Goal: Task Accomplishment & Management: Use online tool/utility

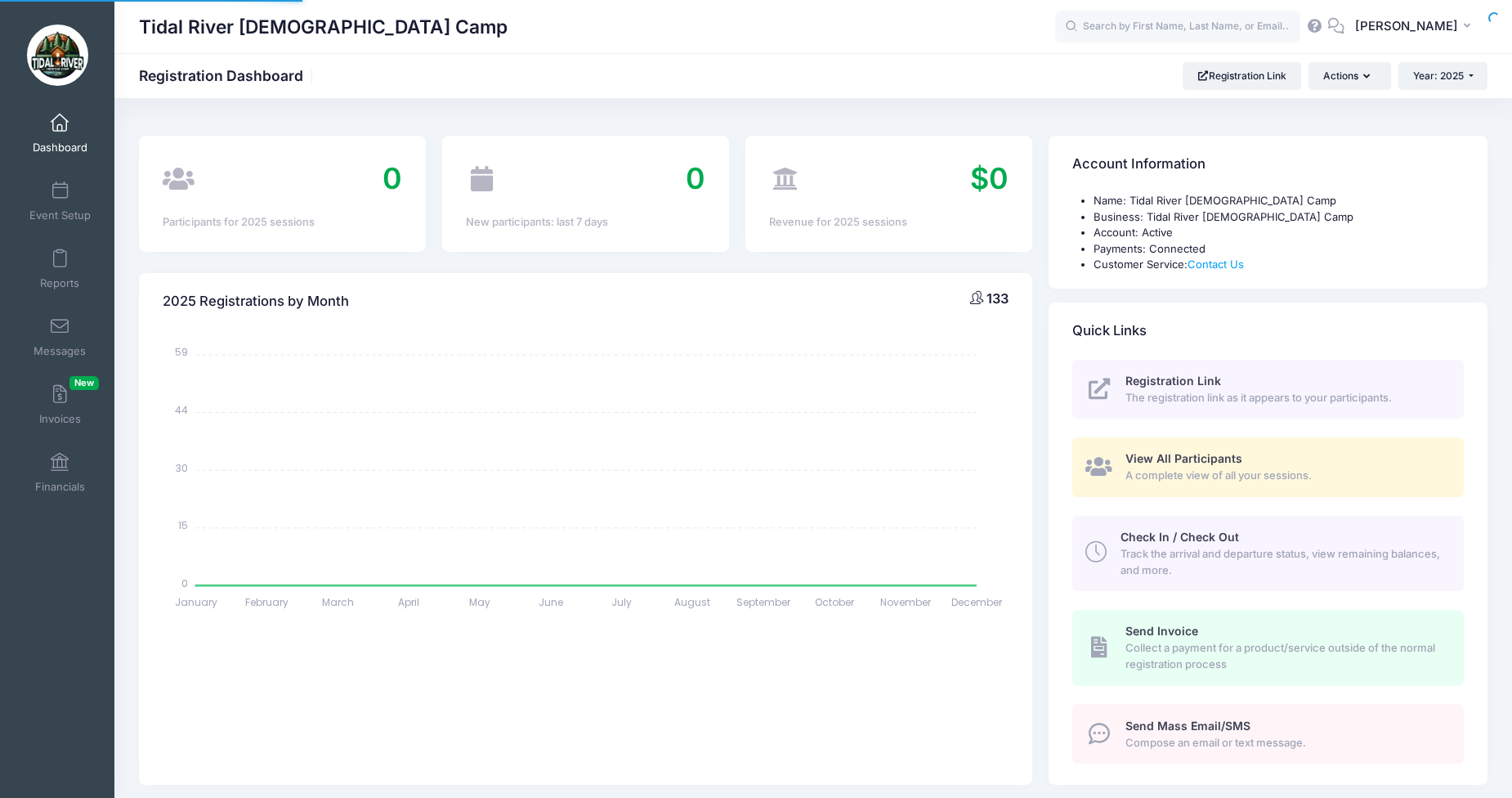
select select
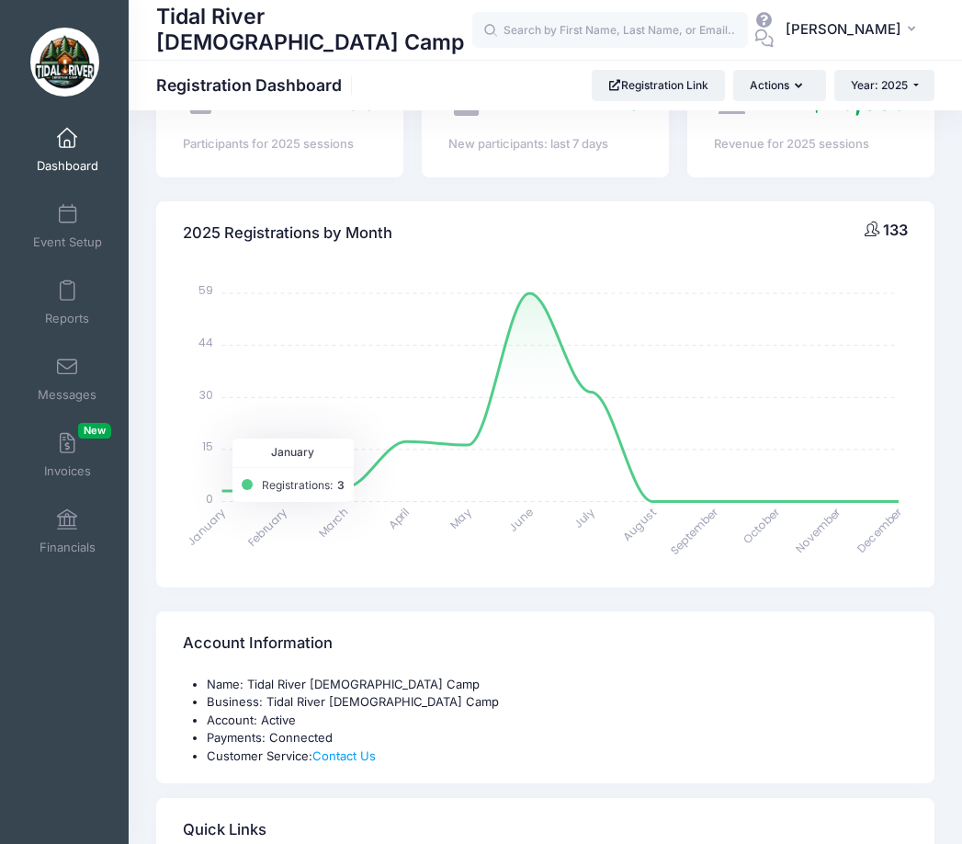
scroll to position [92, 0]
click at [66, 114] on div "Dashboard" at bounding box center [67, 149] width 123 height 76
click at [65, 163] on span "Dashboard" at bounding box center [68, 166] width 62 height 16
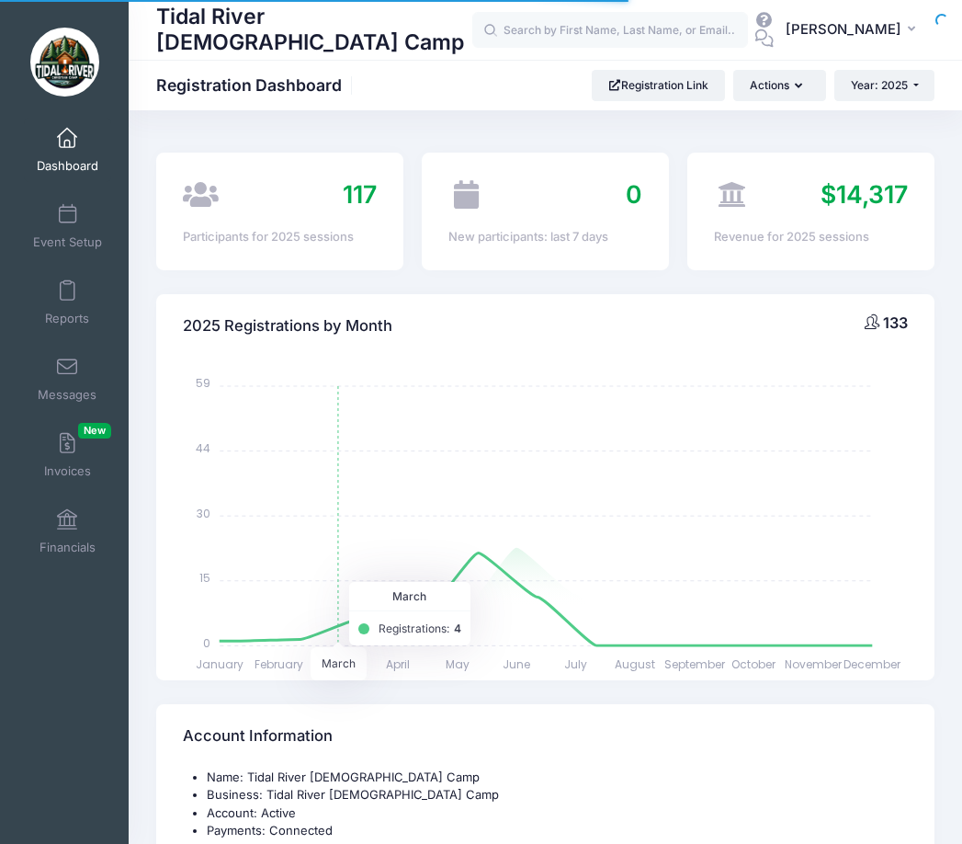
select select
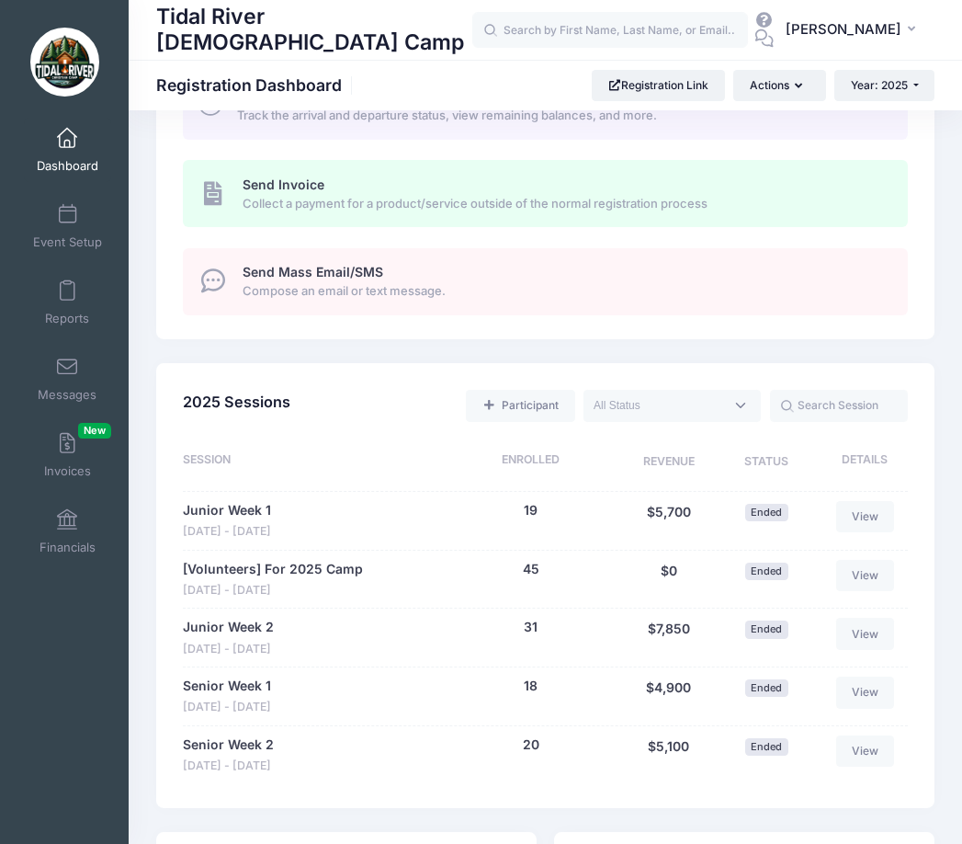
scroll to position [1195, 0]
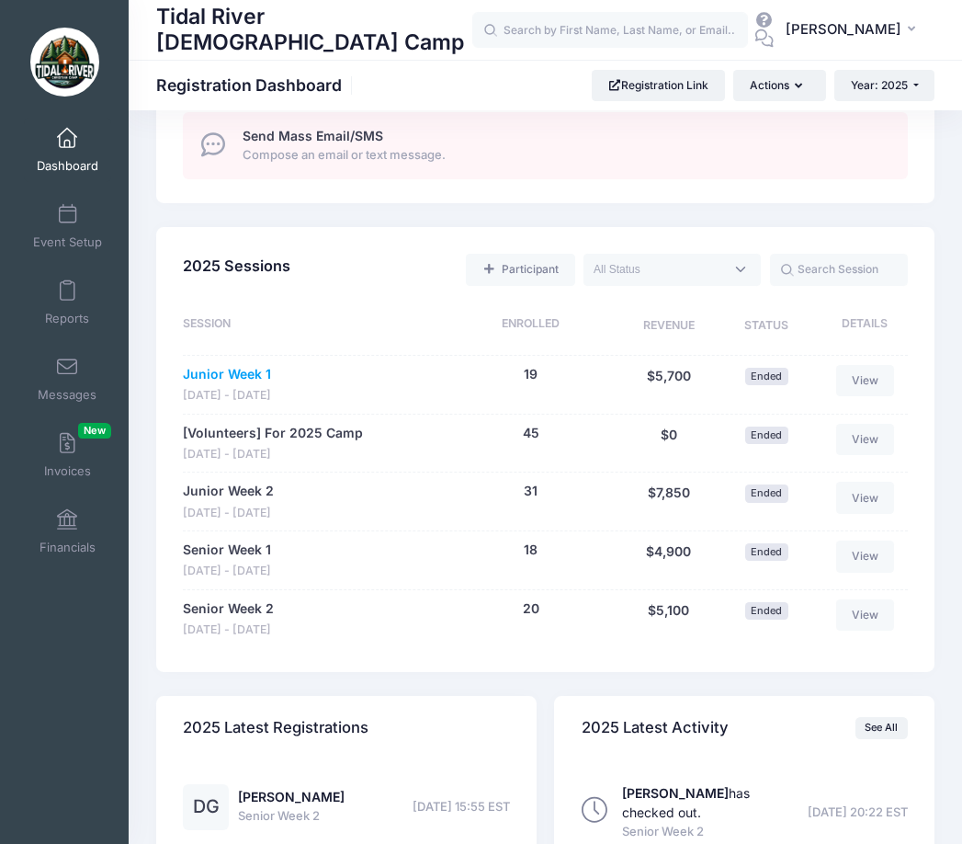
click at [209, 369] on link "Junior Week 1" at bounding box center [227, 374] width 88 height 19
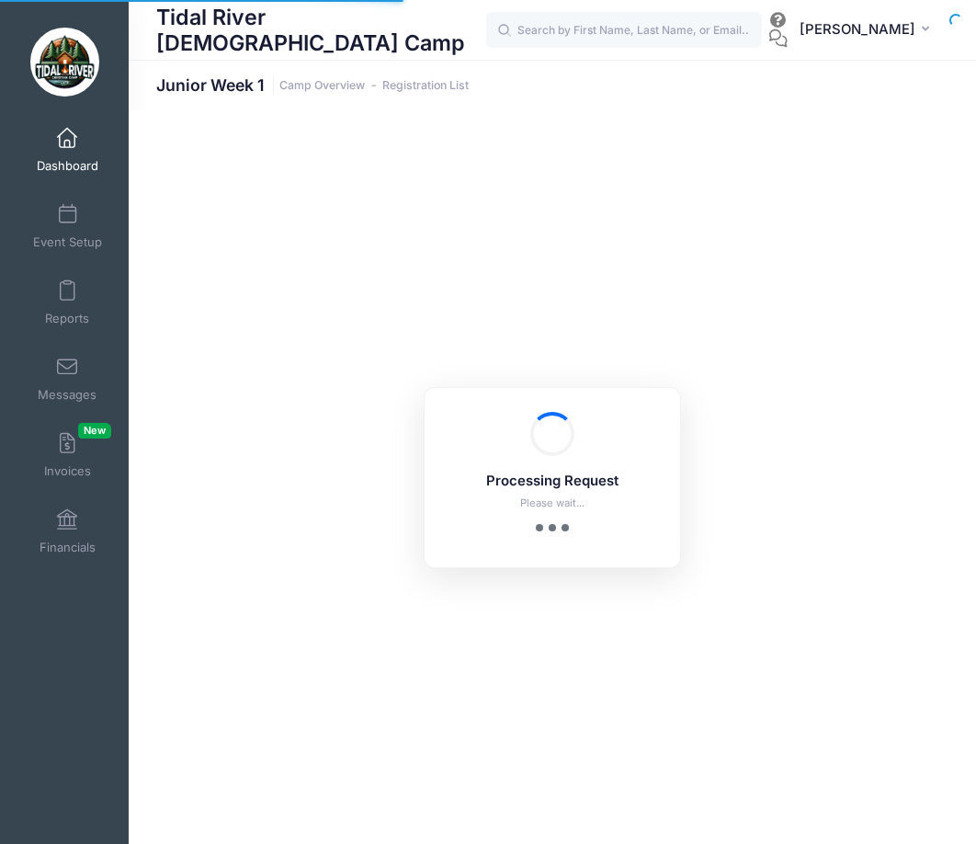
select select "10"
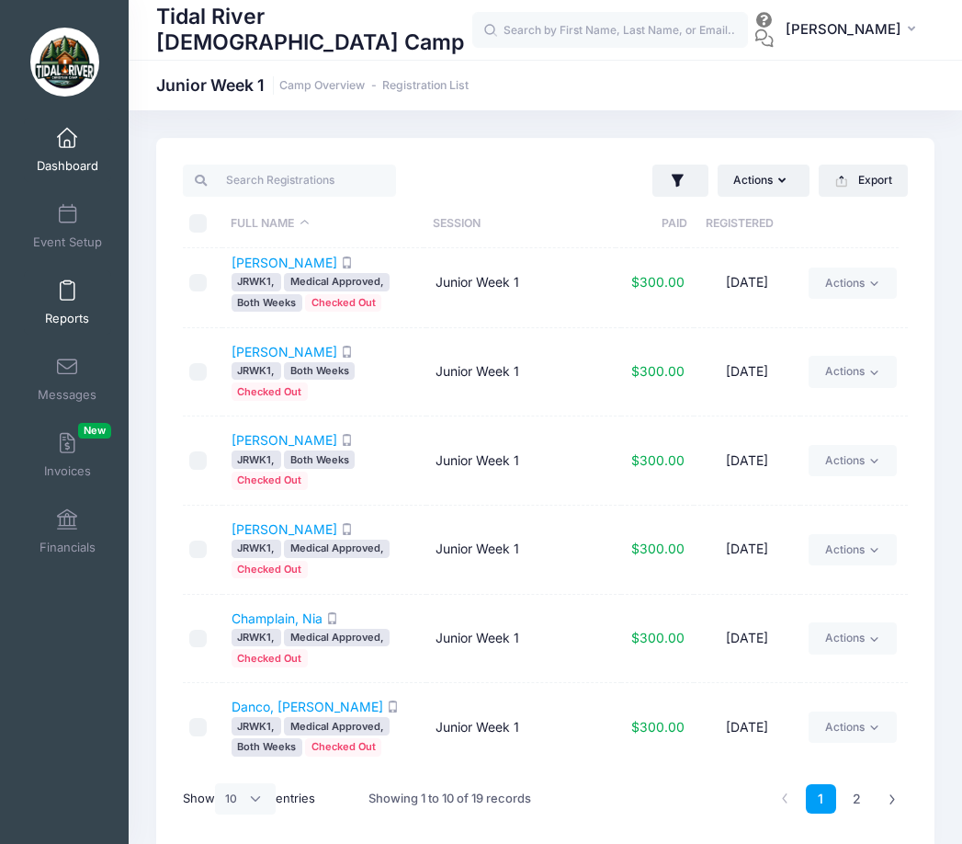
click at [71, 324] on span "Reports" at bounding box center [67, 319] width 44 height 16
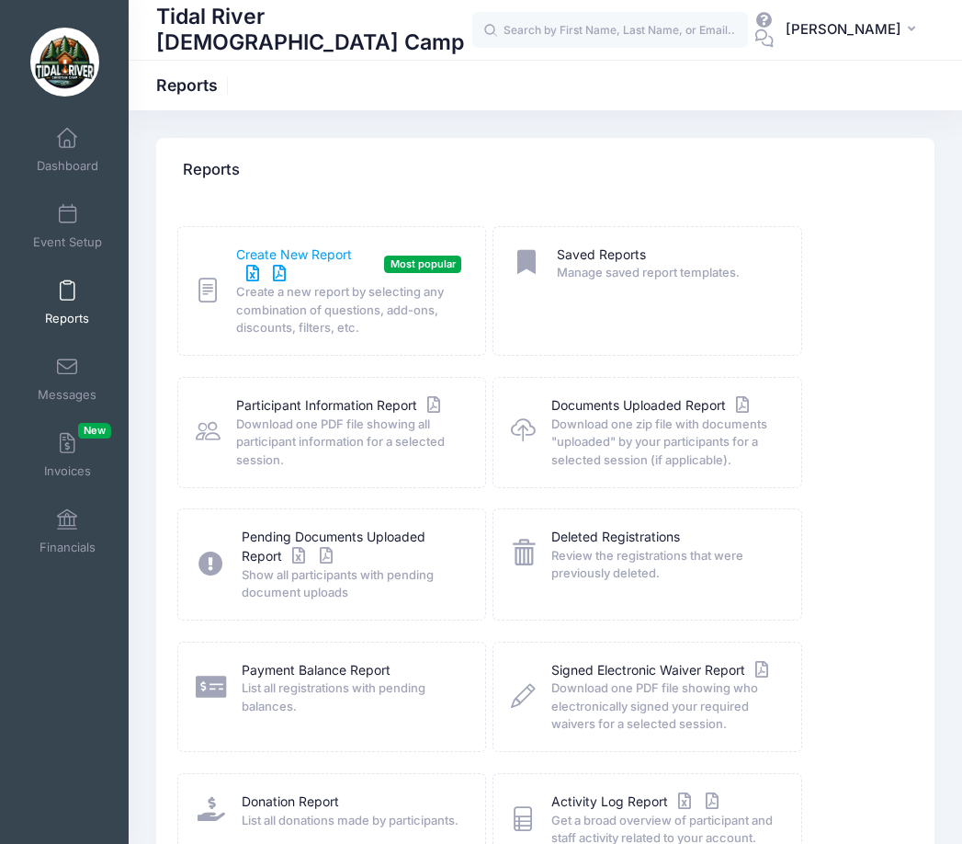
click at [333, 248] on link "Create New Report" at bounding box center [306, 264] width 140 height 39
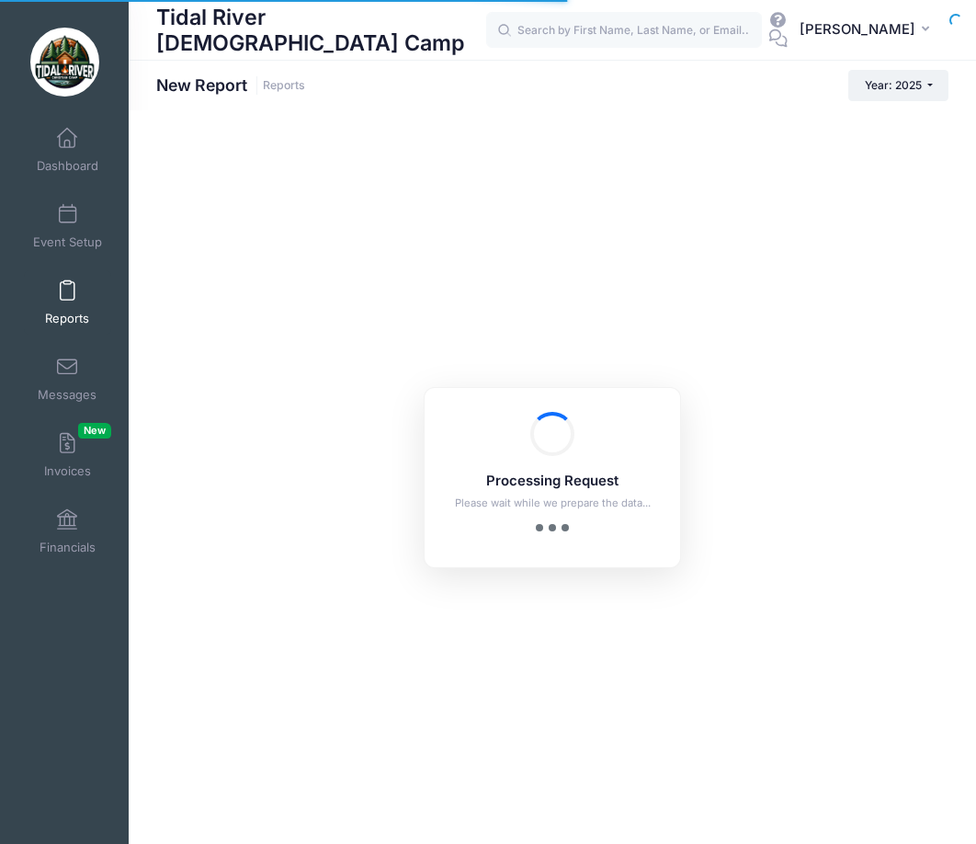
checkbox input "true"
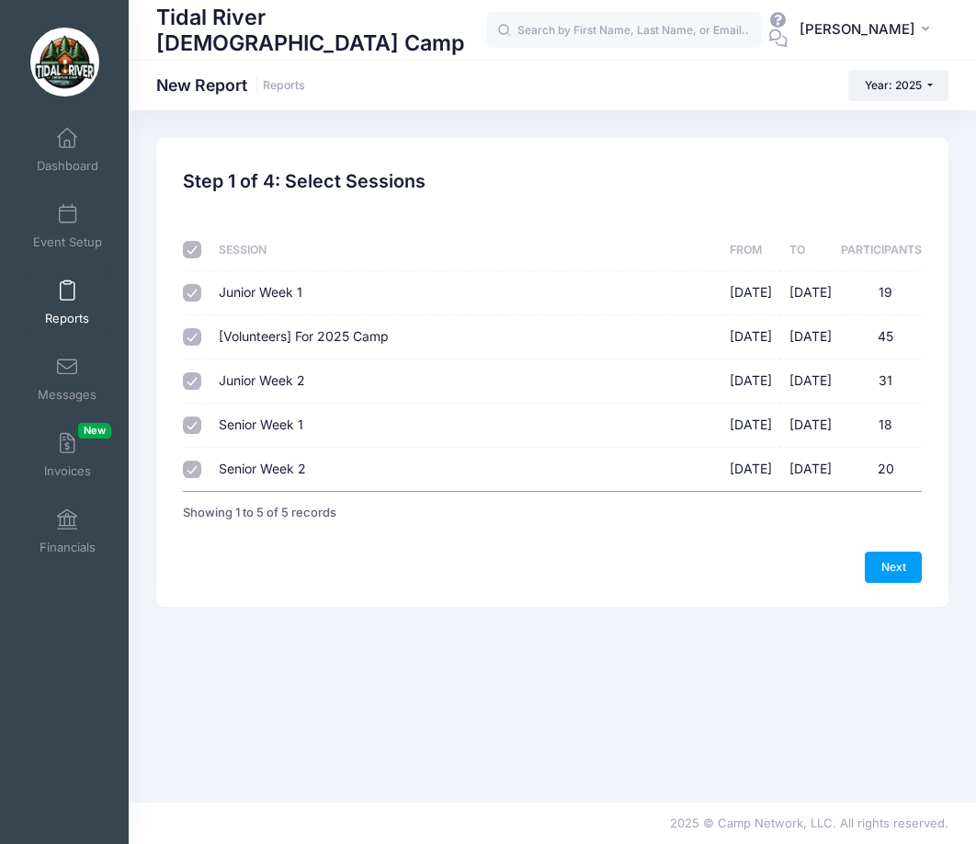
click at [197, 241] on input "checkbox" at bounding box center [192, 250] width 18 height 18
checkbox input "false"
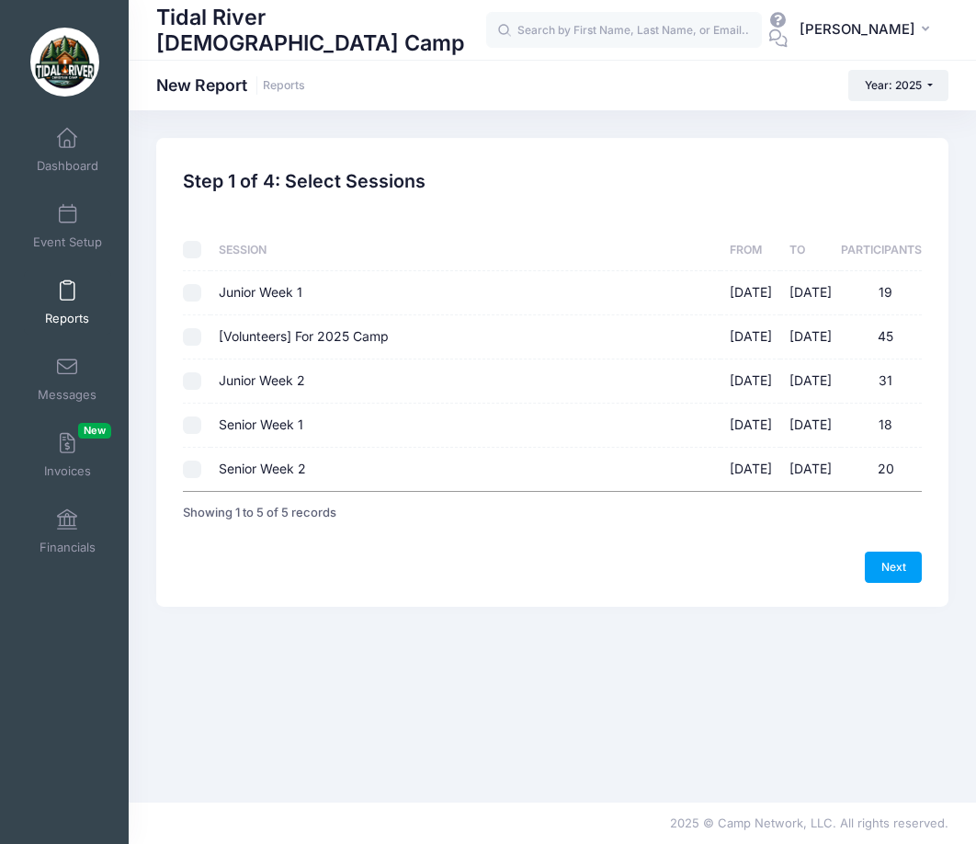
checkbox input "false"
click at [195, 300] on input "Junior Week 1 06/29/2025 - 07/04/2025 19" at bounding box center [192, 293] width 18 height 18
click at [189, 299] on input "Junior Week 1 06/29/2025 - 07/04/2025 19" at bounding box center [192, 293] width 18 height 18
checkbox input "false"
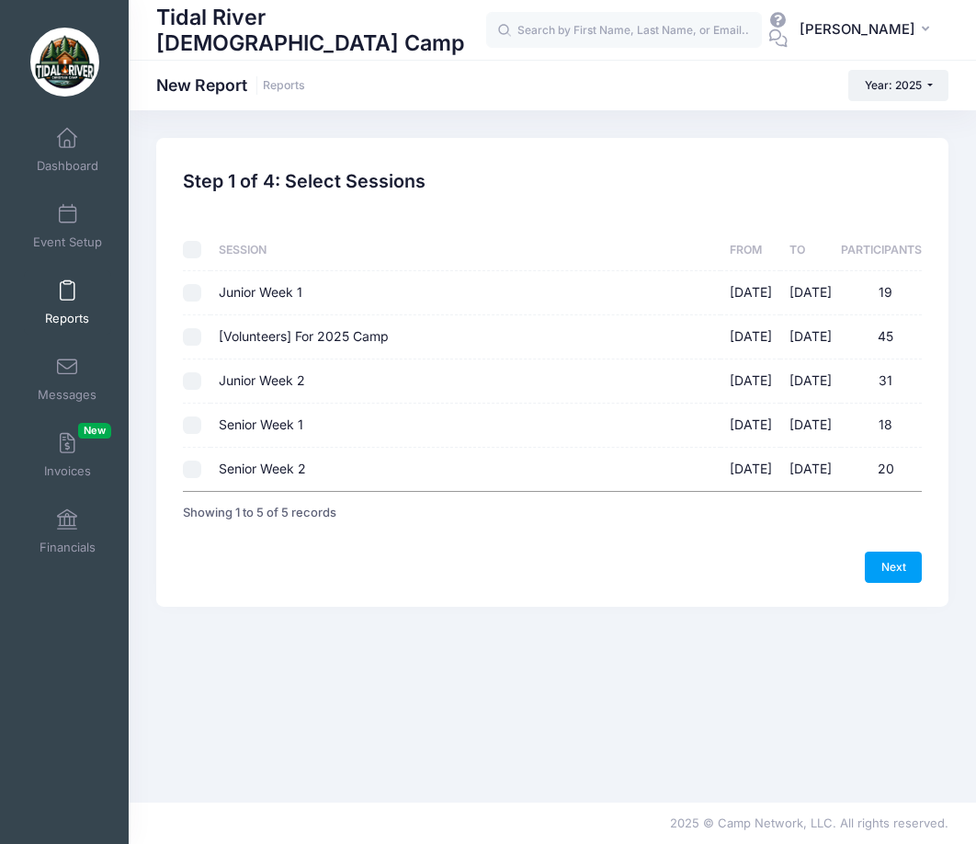
click at [189, 388] on input "Junior Week 2 07/06/2025 - 07/11/2025 31" at bounding box center [192, 381] width 18 height 18
checkbox input "true"
click at [892, 562] on link "Next" at bounding box center [893, 566] width 57 height 31
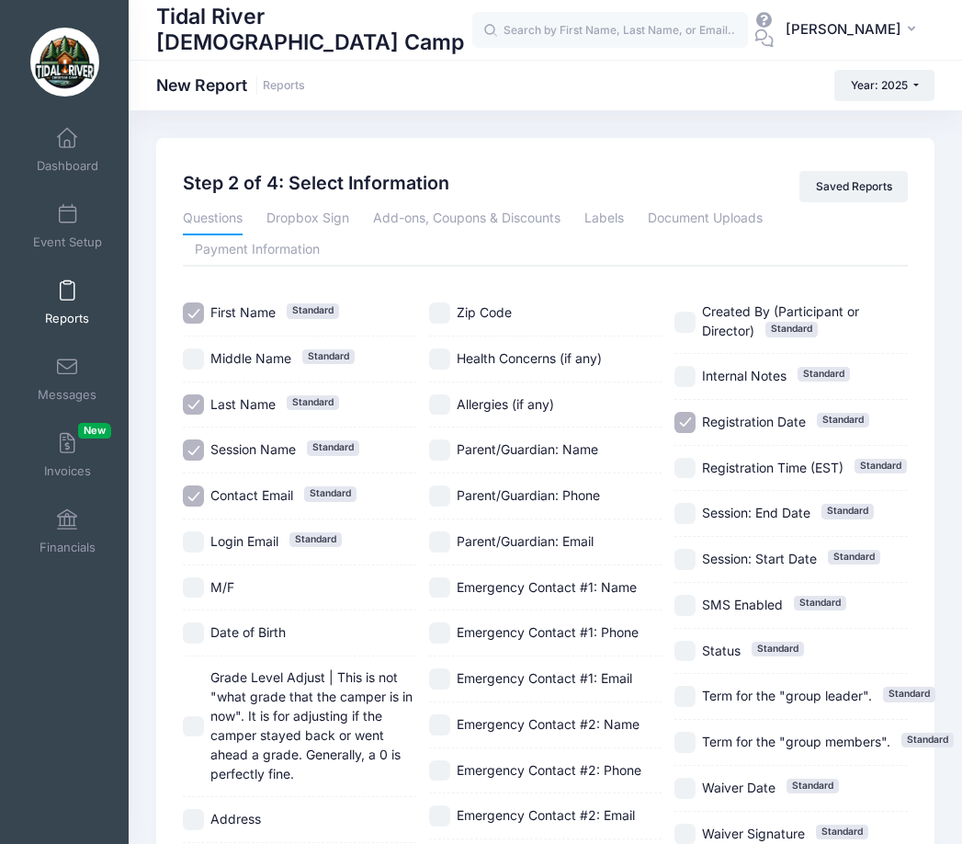
scroll to position [184, 0]
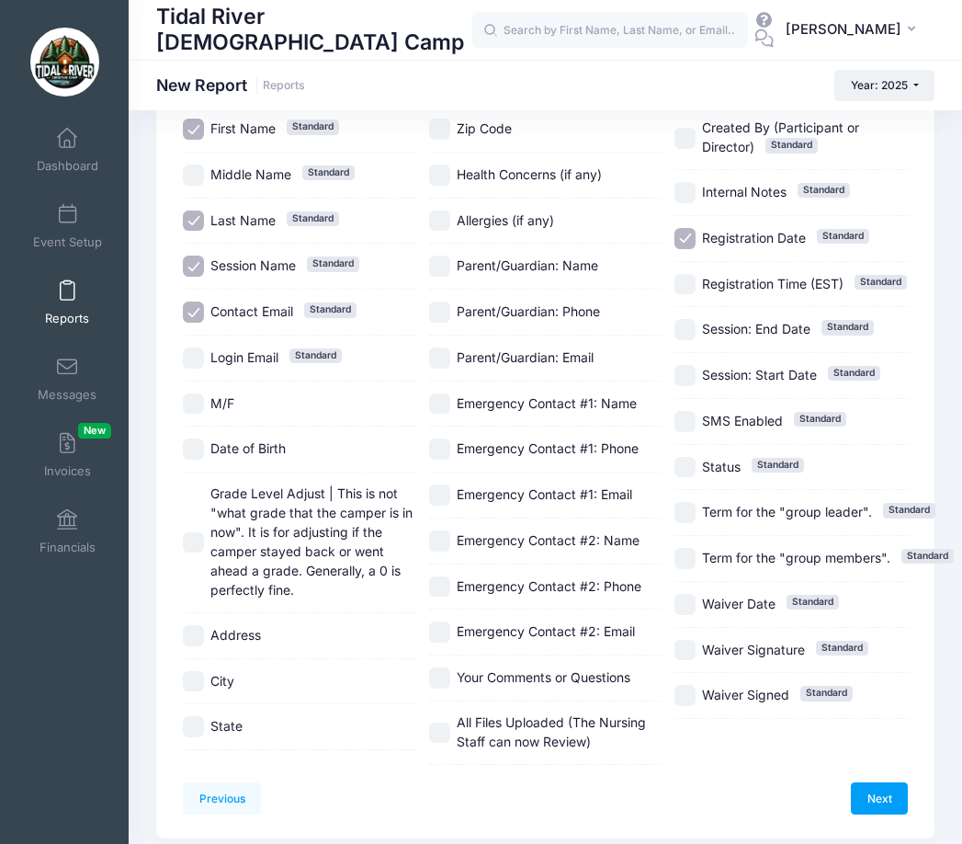
click at [191, 405] on input "M/F" at bounding box center [193, 403] width 21 height 21
checkbox input "true"
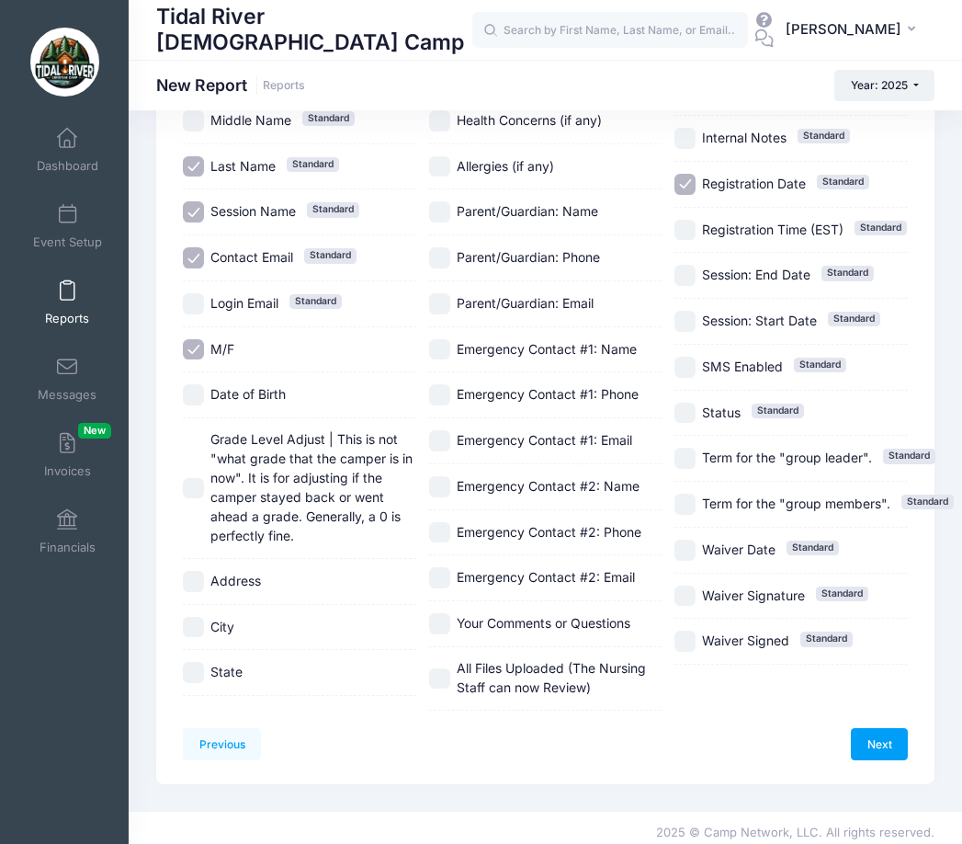
scroll to position [244, 0]
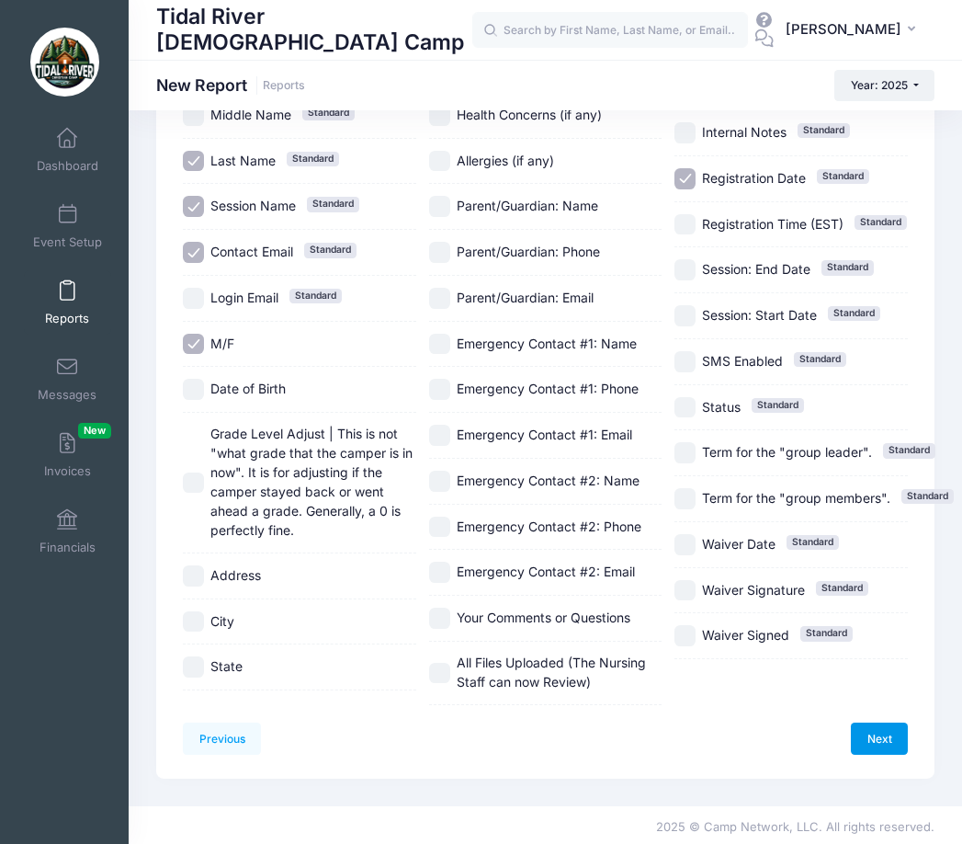
click at [897, 740] on link "Next" at bounding box center [879, 737] width 57 height 31
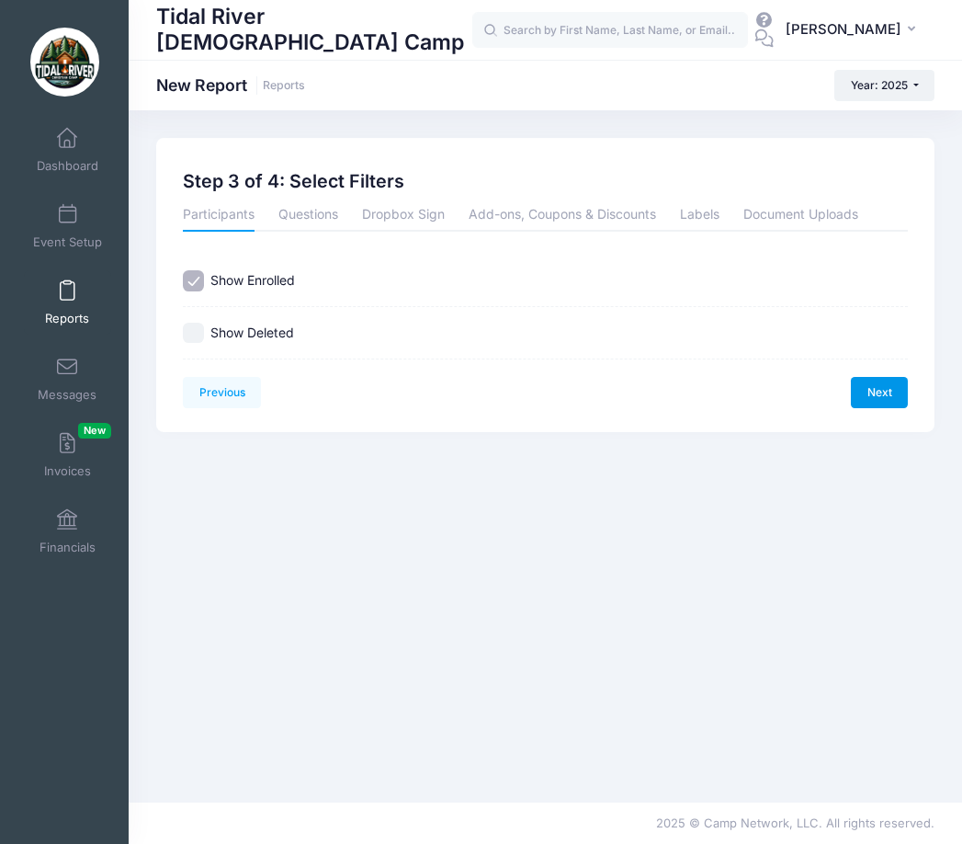
scroll to position [0, 0]
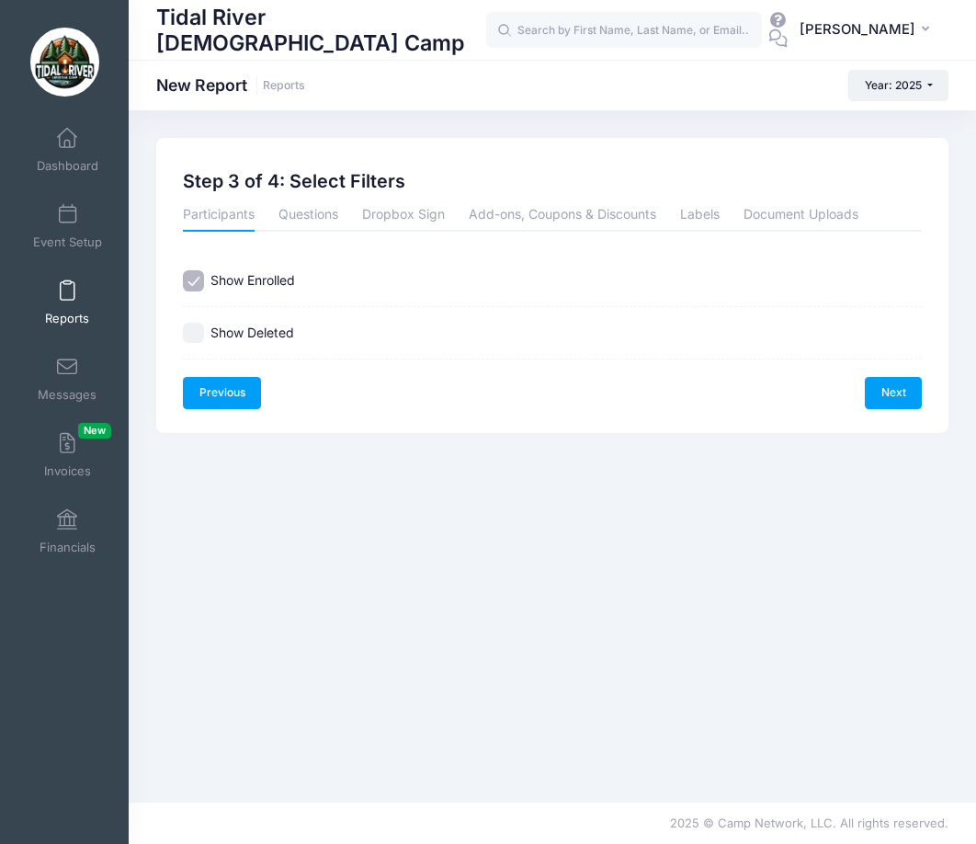
click at [225, 384] on link "Previous" at bounding box center [222, 392] width 78 height 31
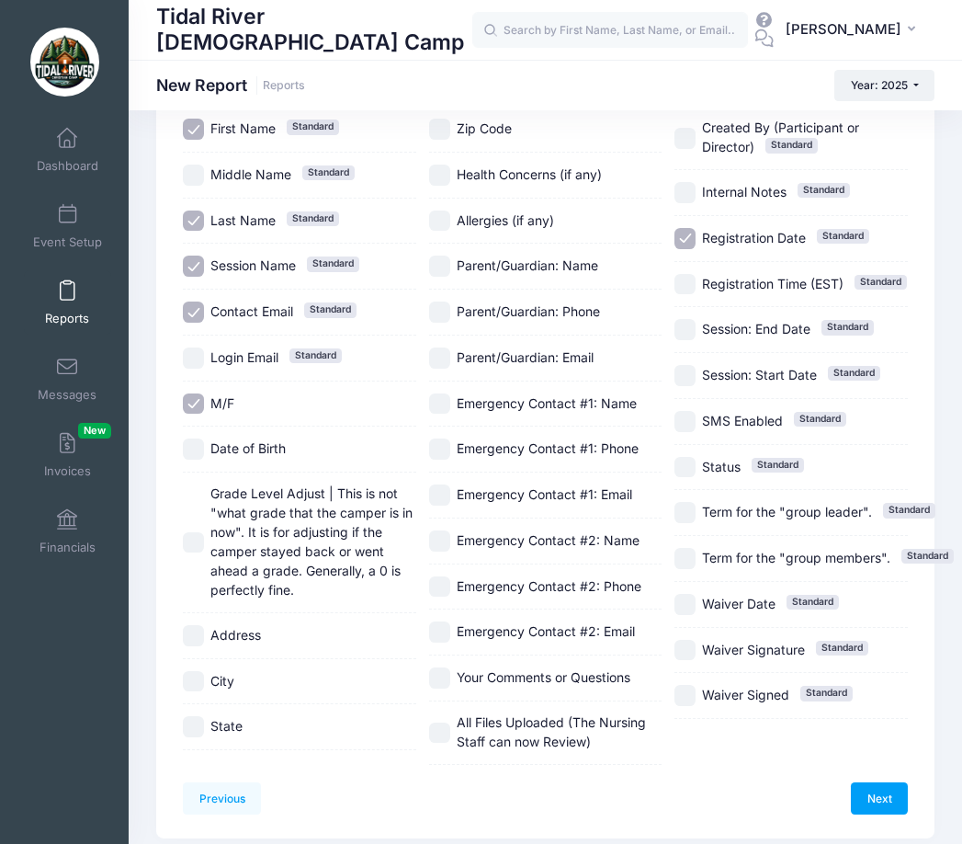
scroll to position [244, 0]
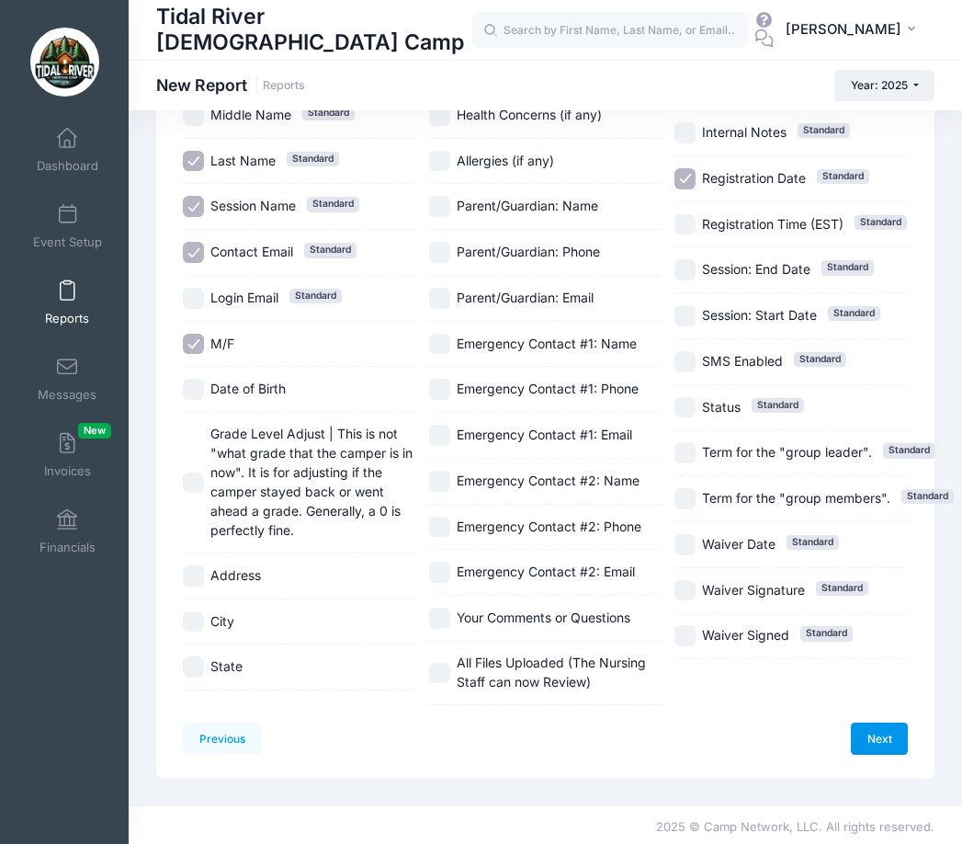
click at [881, 740] on link "Next" at bounding box center [879, 737] width 57 height 31
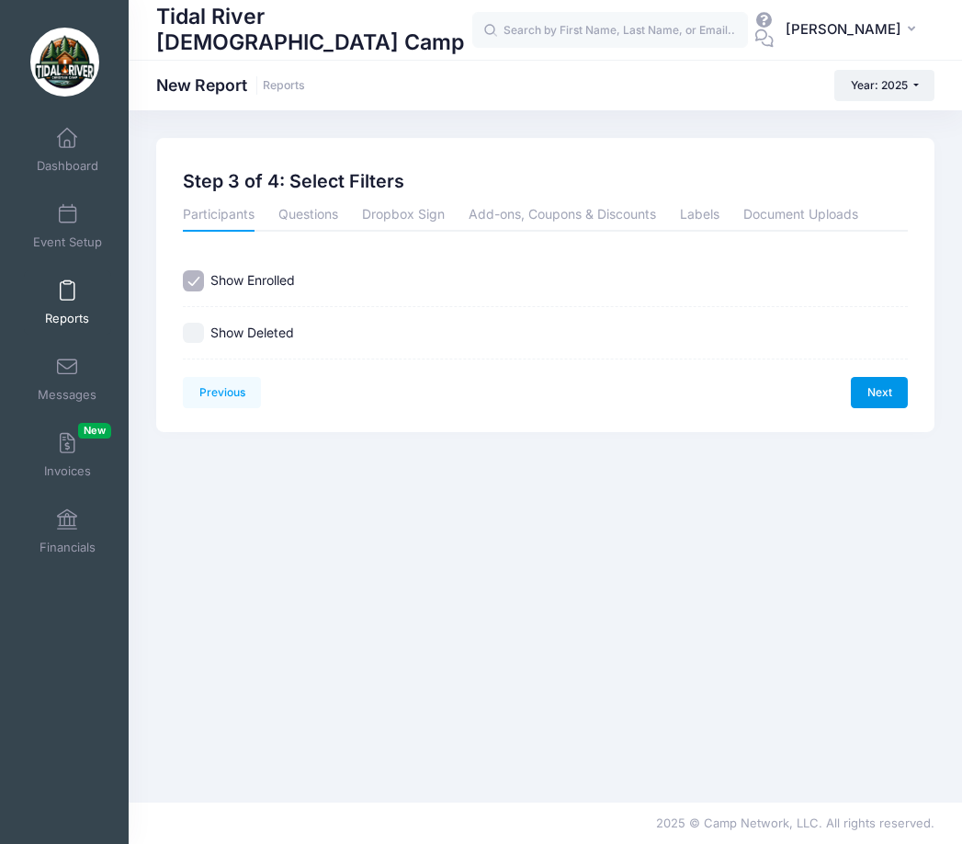
scroll to position [0, 0]
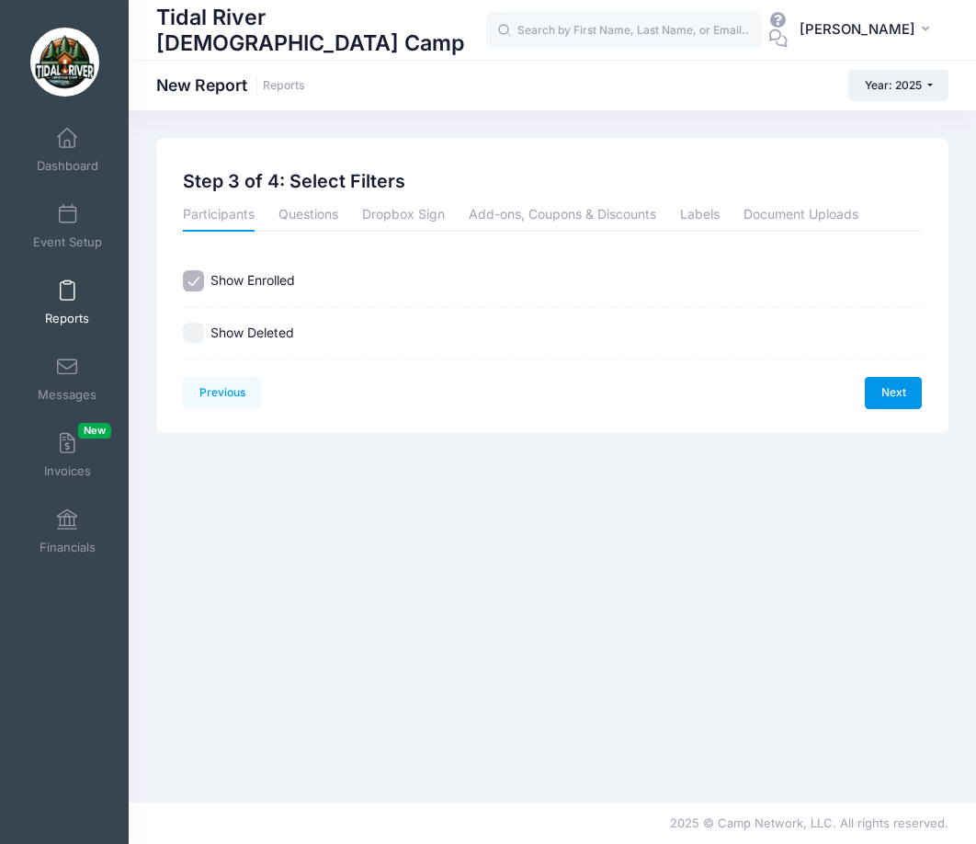
click at [897, 394] on link "Next" at bounding box center [893, 392] width 57 height 31
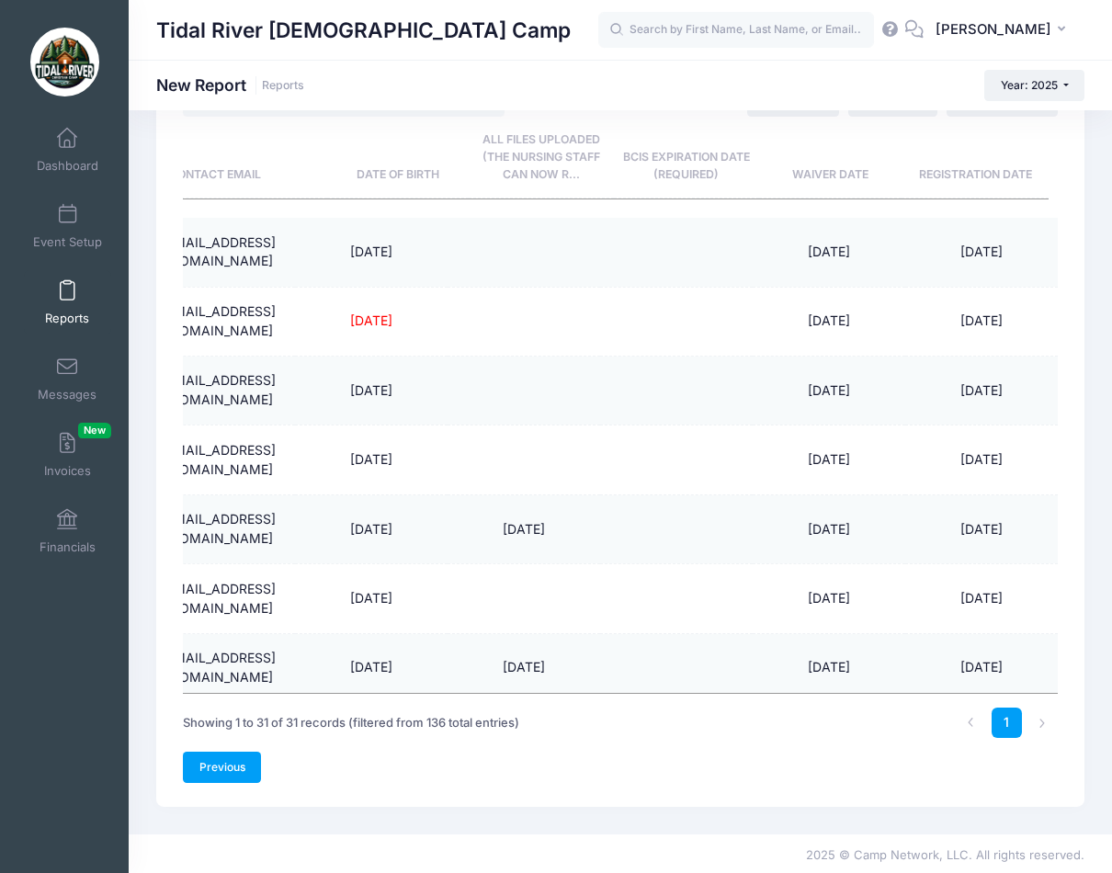
click at [202, 773] on link "Previous" at bounding box center [222, 767] width 78 height 31
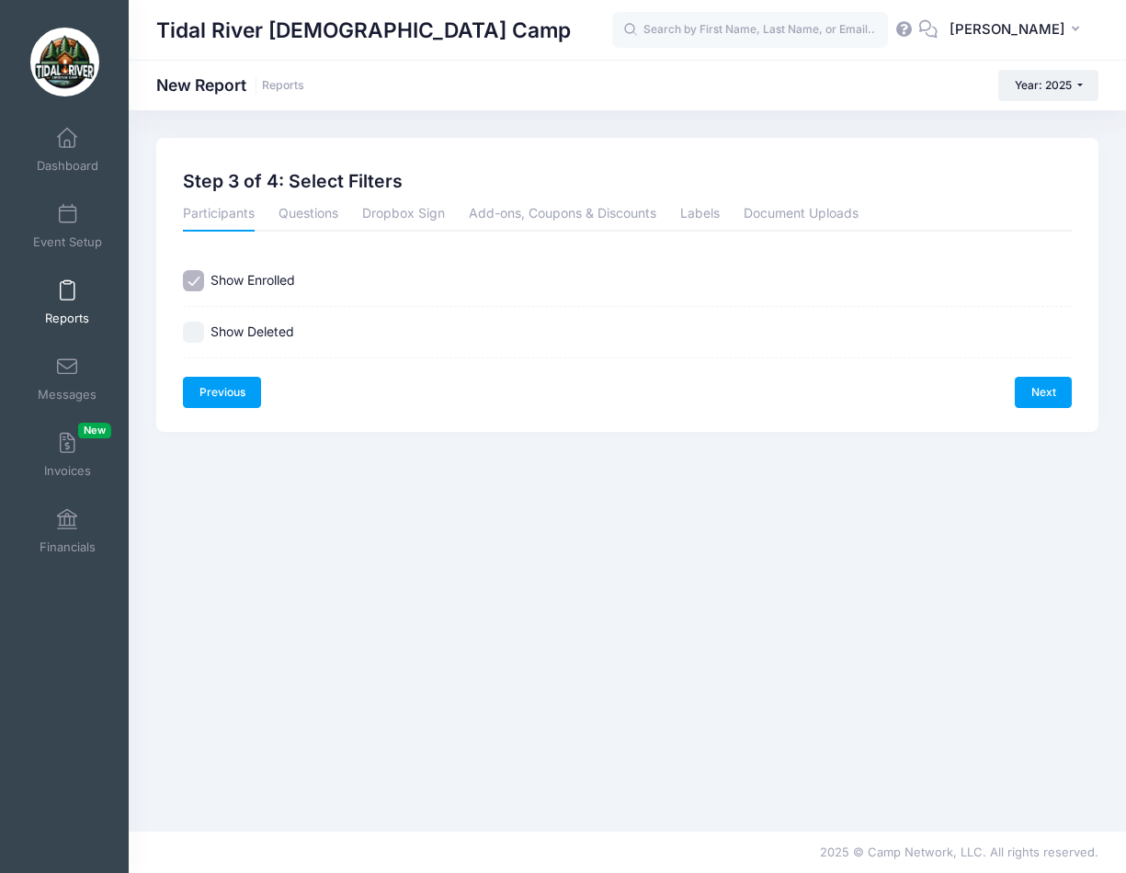
click at [219, 392] on link "Previous" at bounding box center [222, 392] width 78 height 31
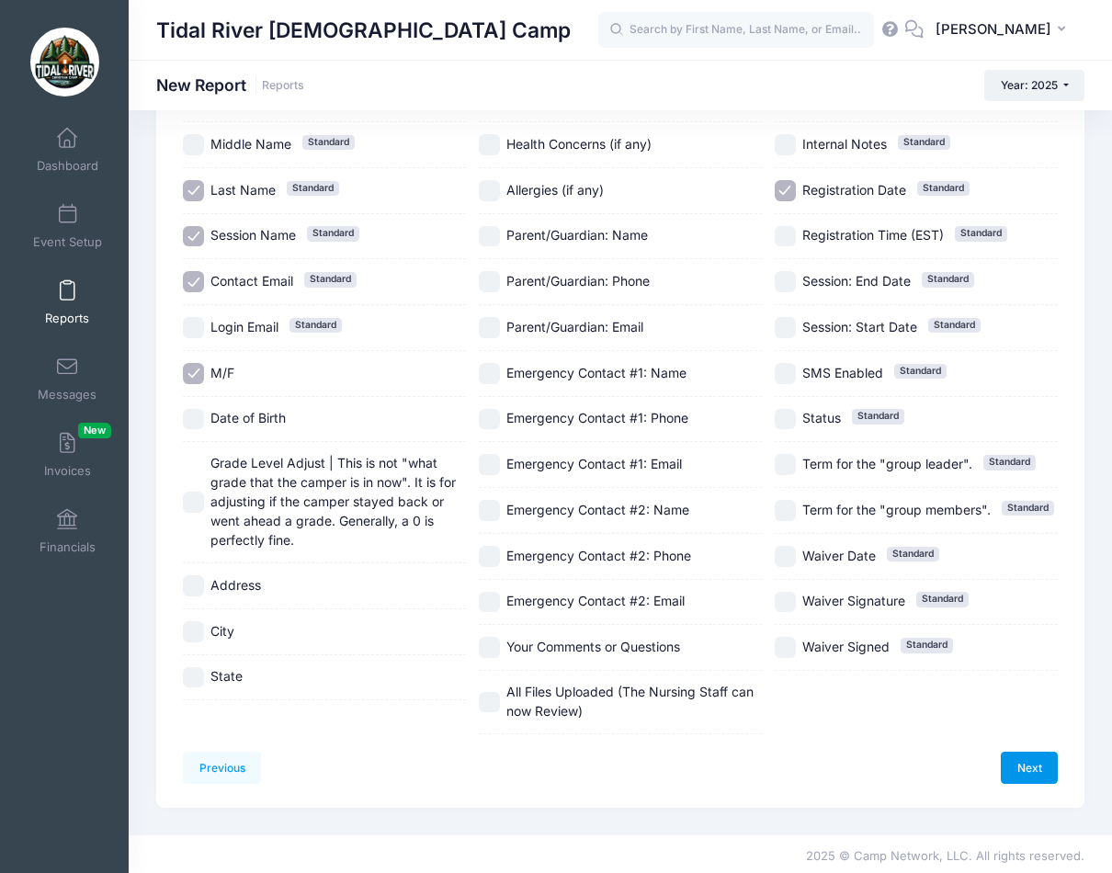
click at [975, 776] on link "Next" at bounding box center [1029, 767] width 57 height 31
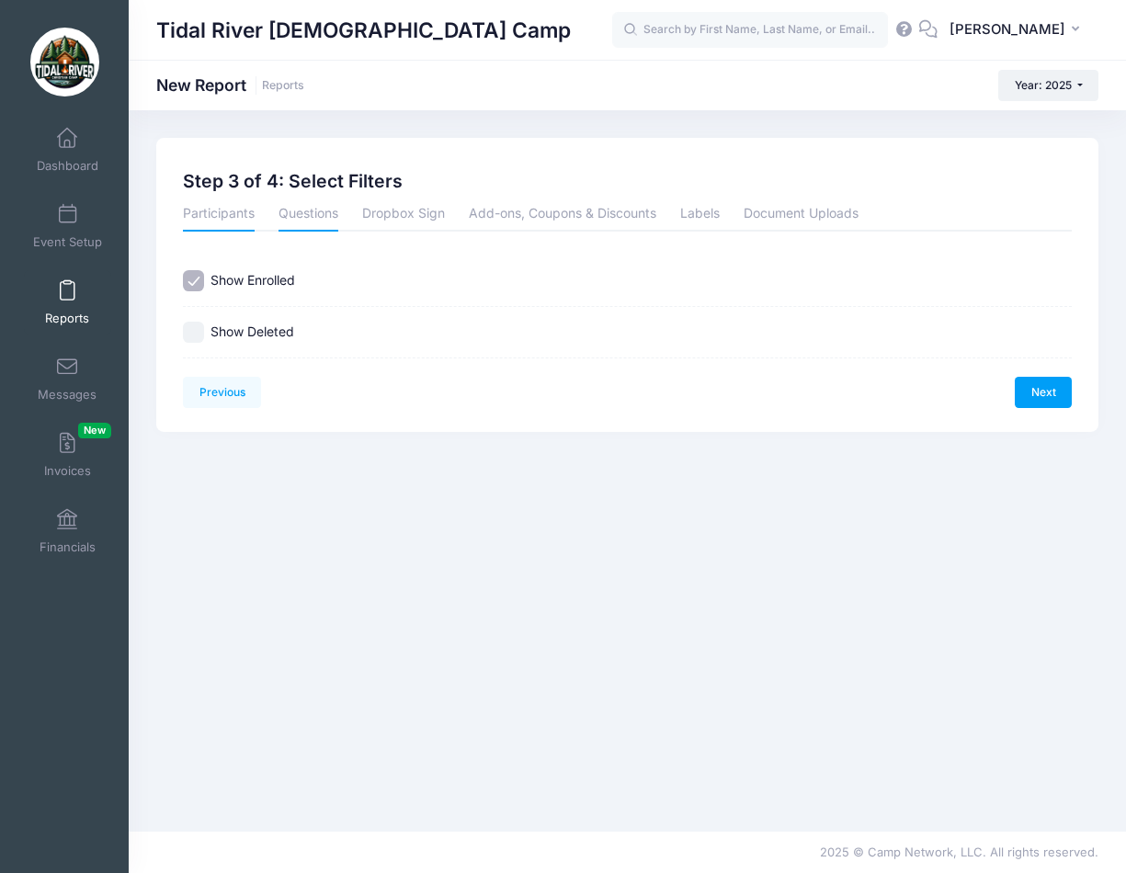
click at [286, 199] on link "Questions" at bounding box center [309, 215] width 60 height 33
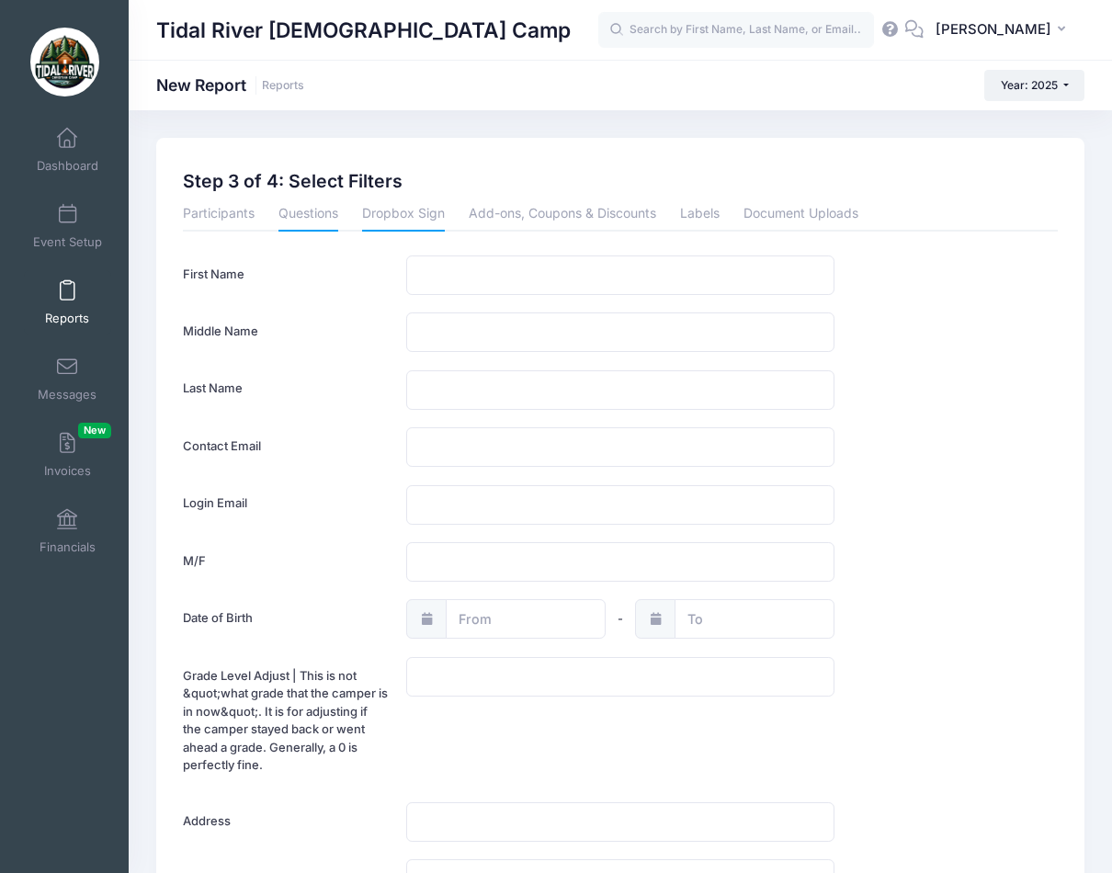
click at [413, 212] on link "Dropbox Sign" at bounding box center [403, 215] width 83 height 33
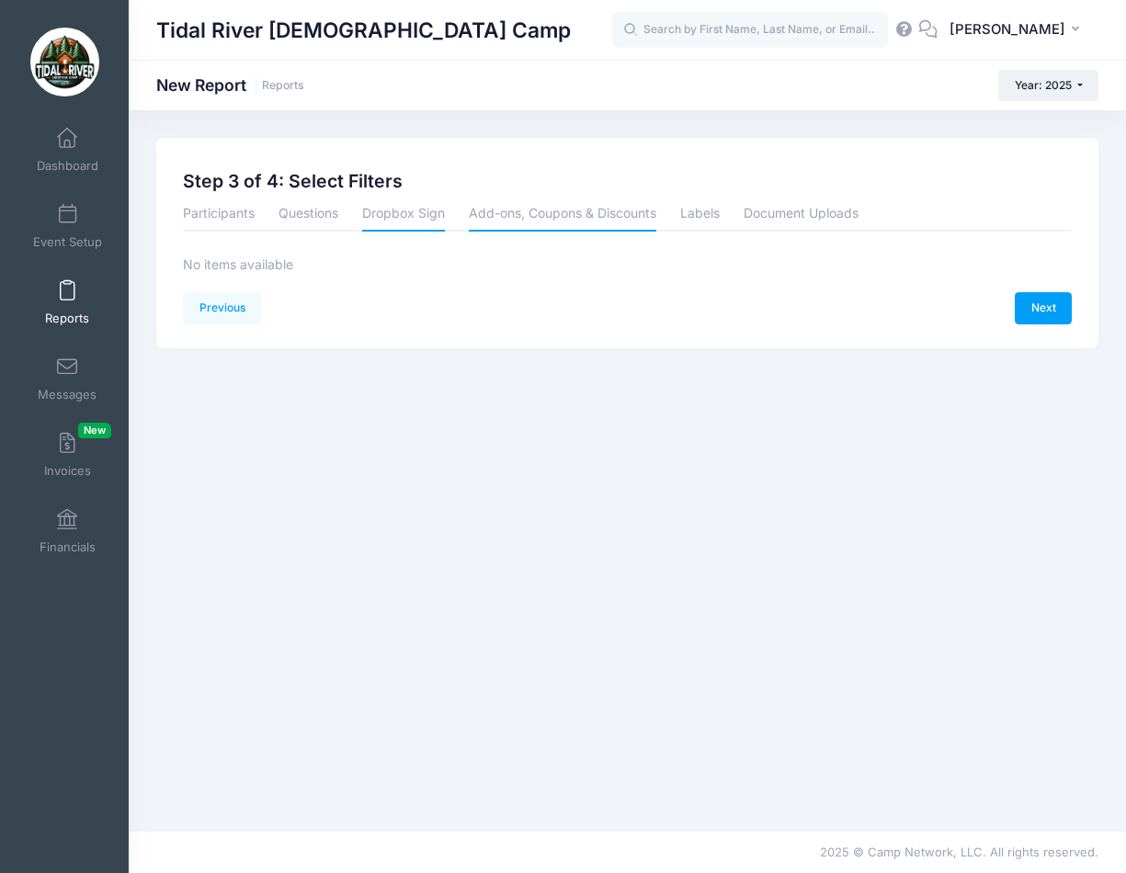
click at [517, 214] on link "Add-ons, Coupons & Discounts" at bounding box center [563, 215] width 188 height 33
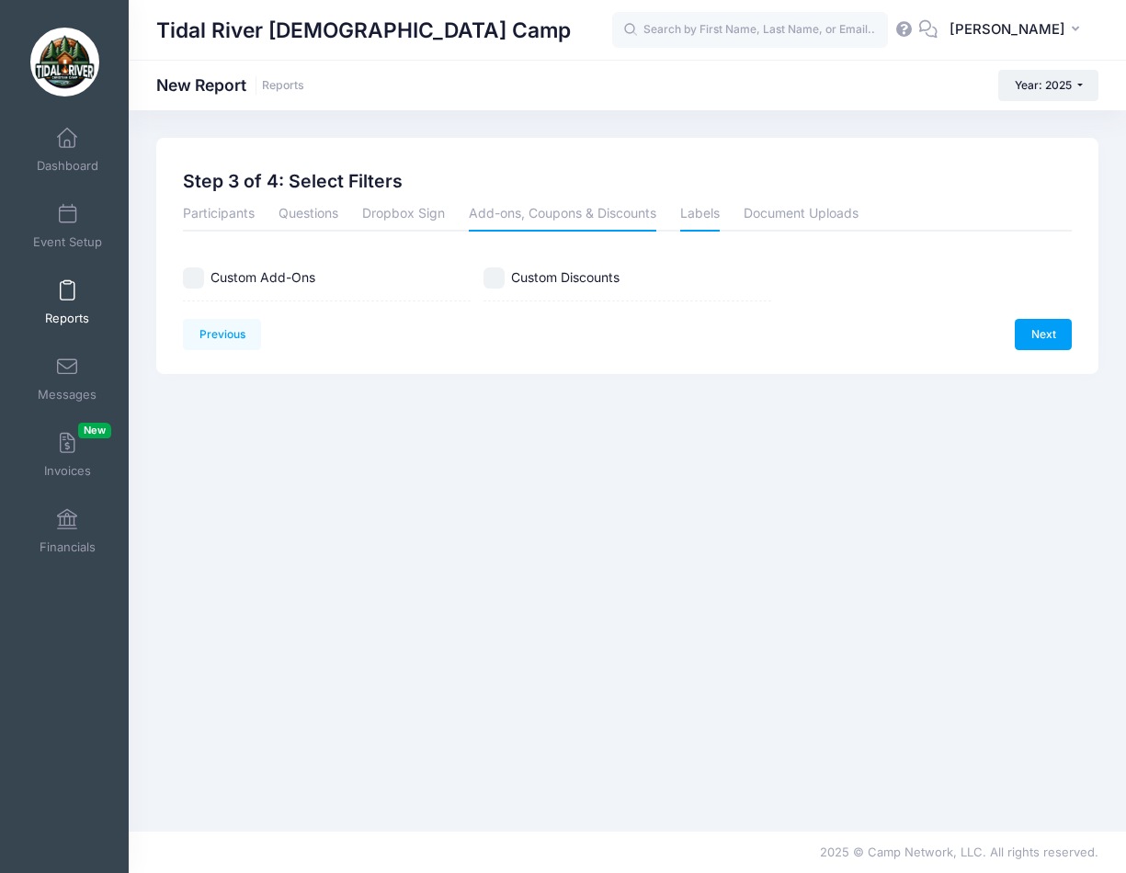
click at [696, 212] on link "Labels" at bounding box center [700, 215] width 40 height 33
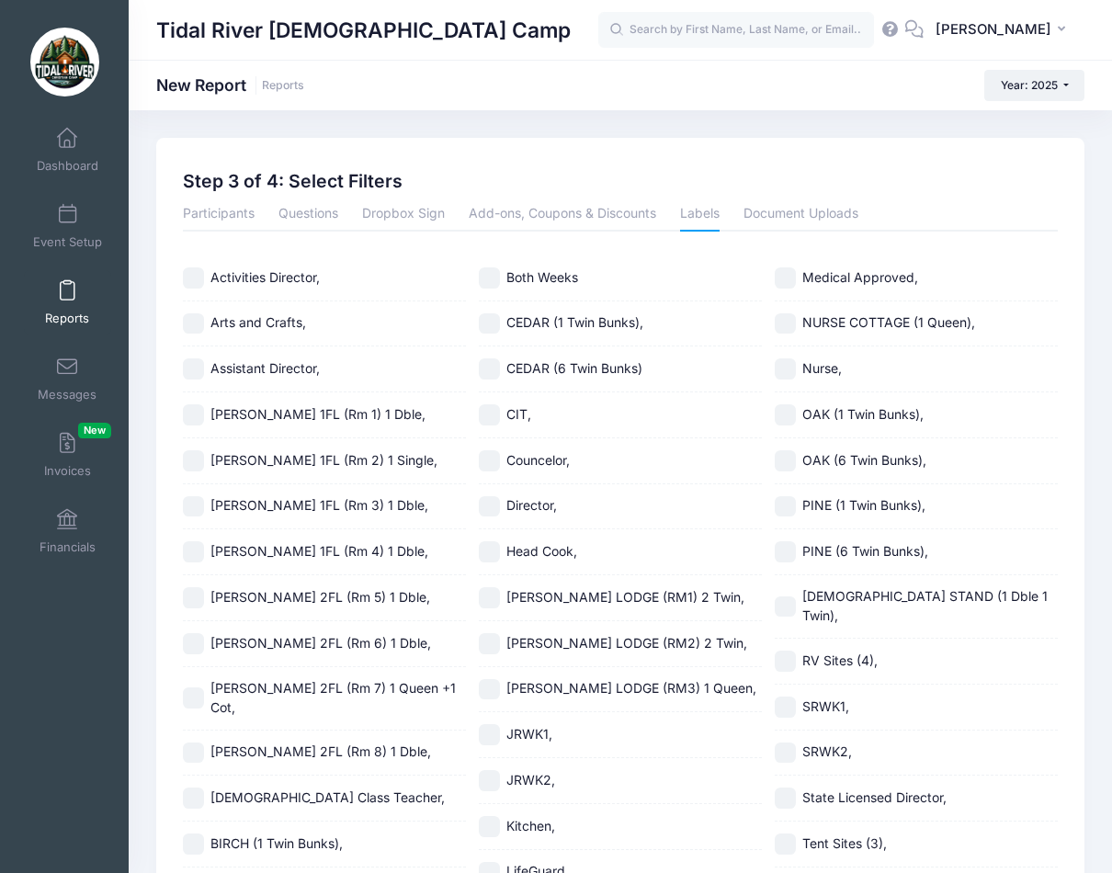
click at [495, 273] on input "Both Weeks" at bounding box center [489, 277] width 21 height 21
checkbox input "true"
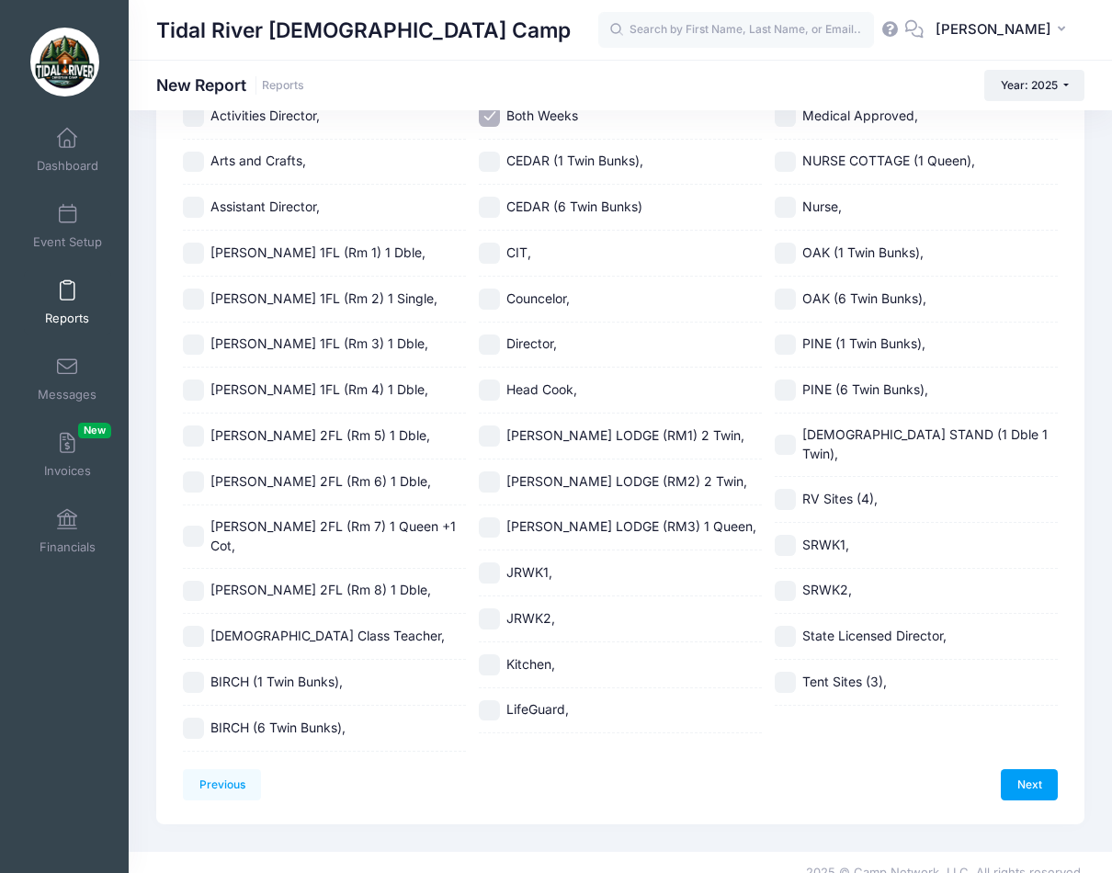
click at [492, 614] on input "JRWK2," at bounding box center [489, 618] width 21 height 21
checkbox input "true"
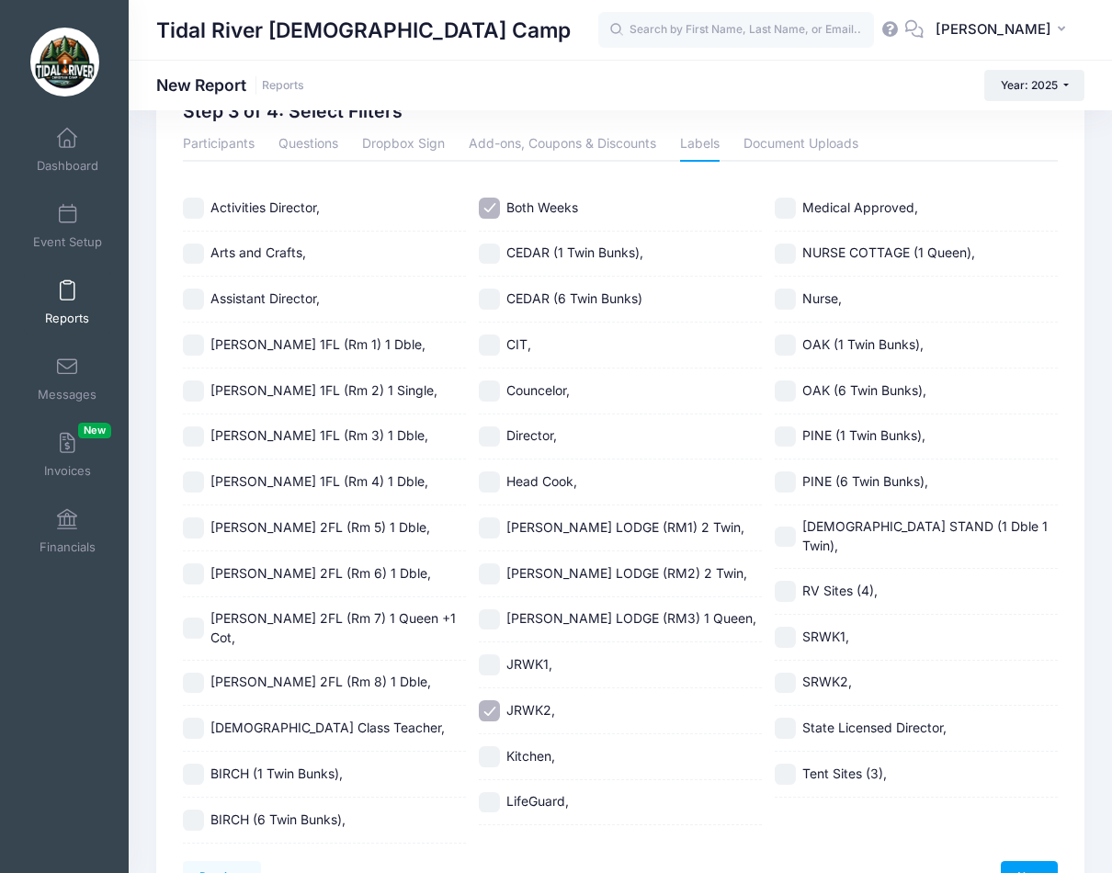
click at [793, 342] on input "OAK (1 Twin Bunks)," at bounding box center [785, 345] width 21 height 21
click at [786, 343] on input "OAK (1 Twin Bunks)," at bounding box center [785, 345] width 21 height 21
checkbox input "false"
click at [785, 394] on input "OAK (6 Twin Bunks)," at bounding box center [785, 391] width 21 height 21
checkbox input "true"
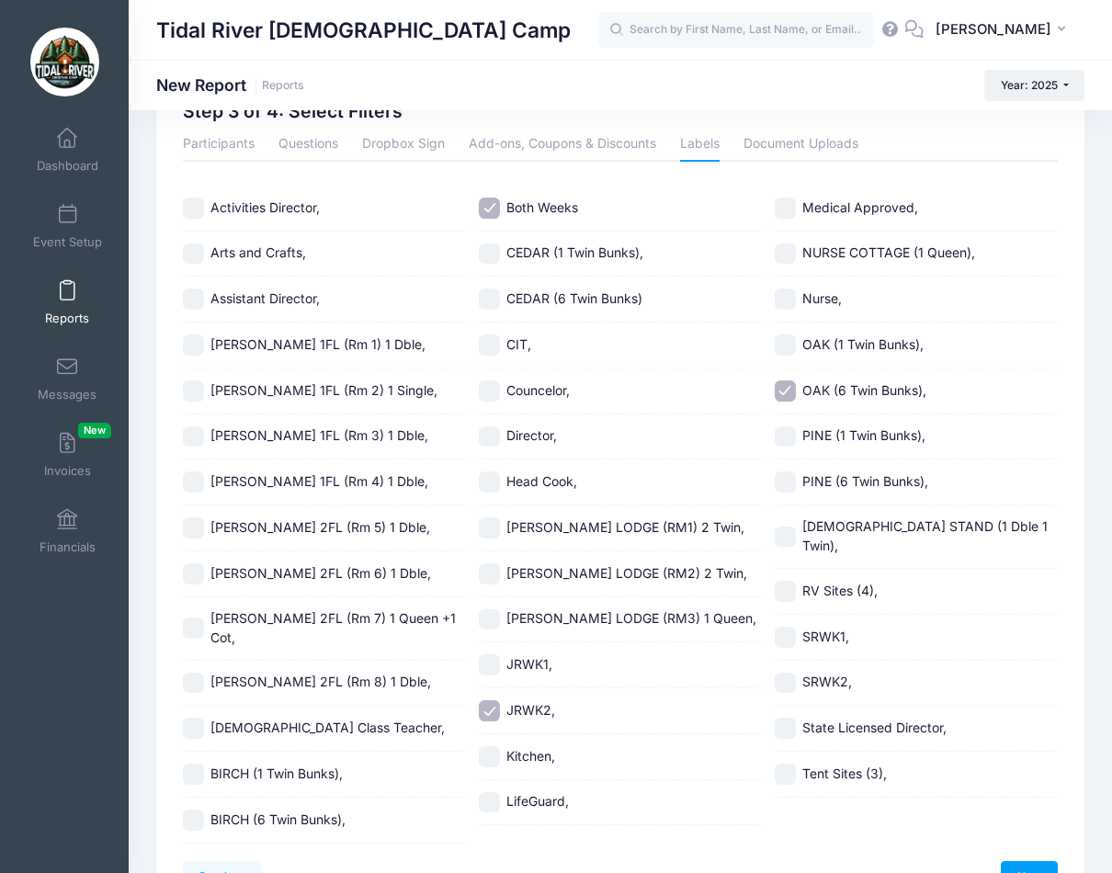
click at [781, 439] on input "PINE (1 Twin Bunks)," at bounding box center [785, 436] width 21 height 21
checkbox input "true"
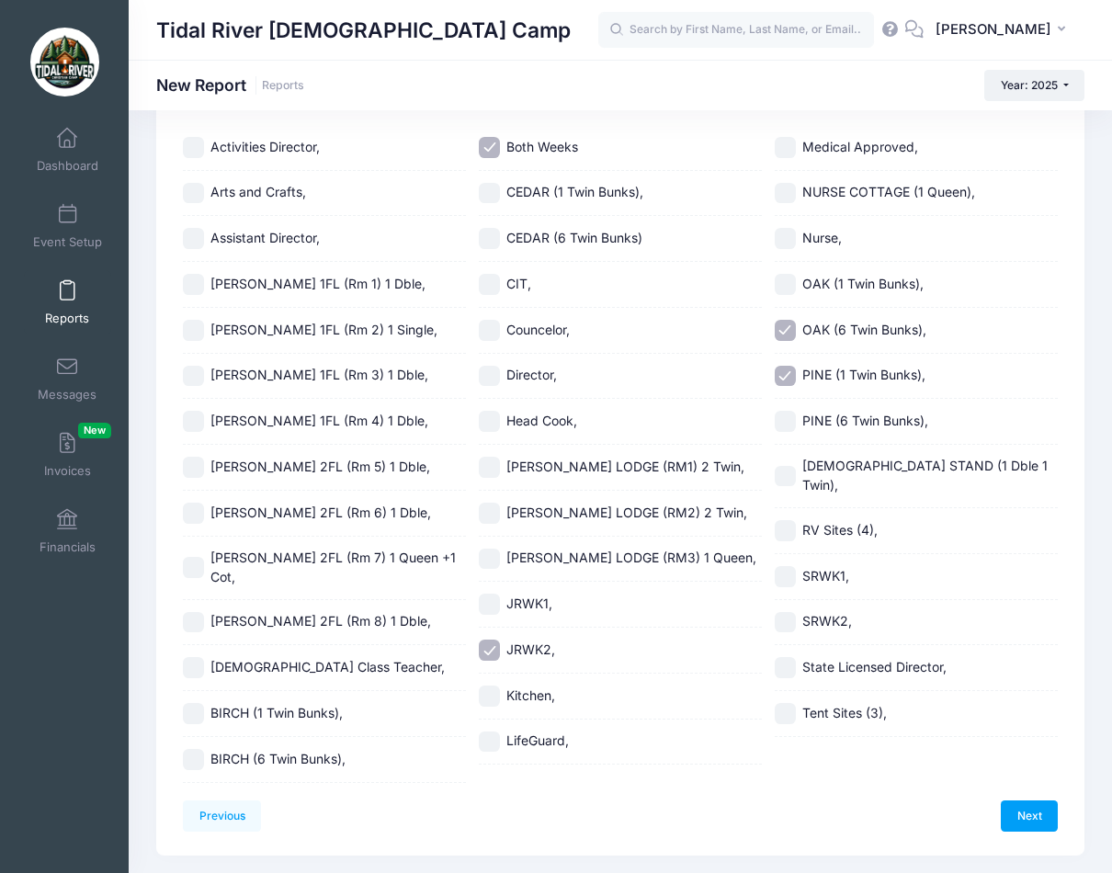
scroll to position [162, 0]
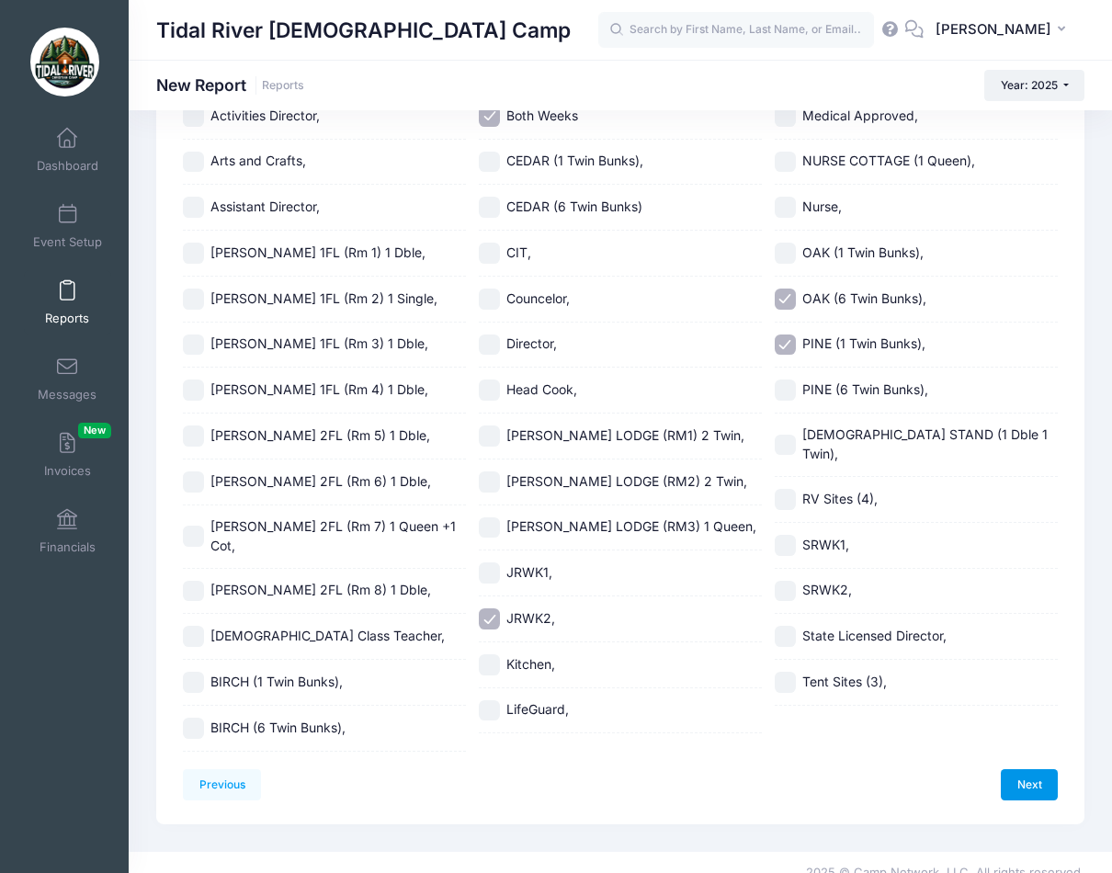
click at [975, 769] on link "Next" at bounding box center [1029, 784] width 57 height 31
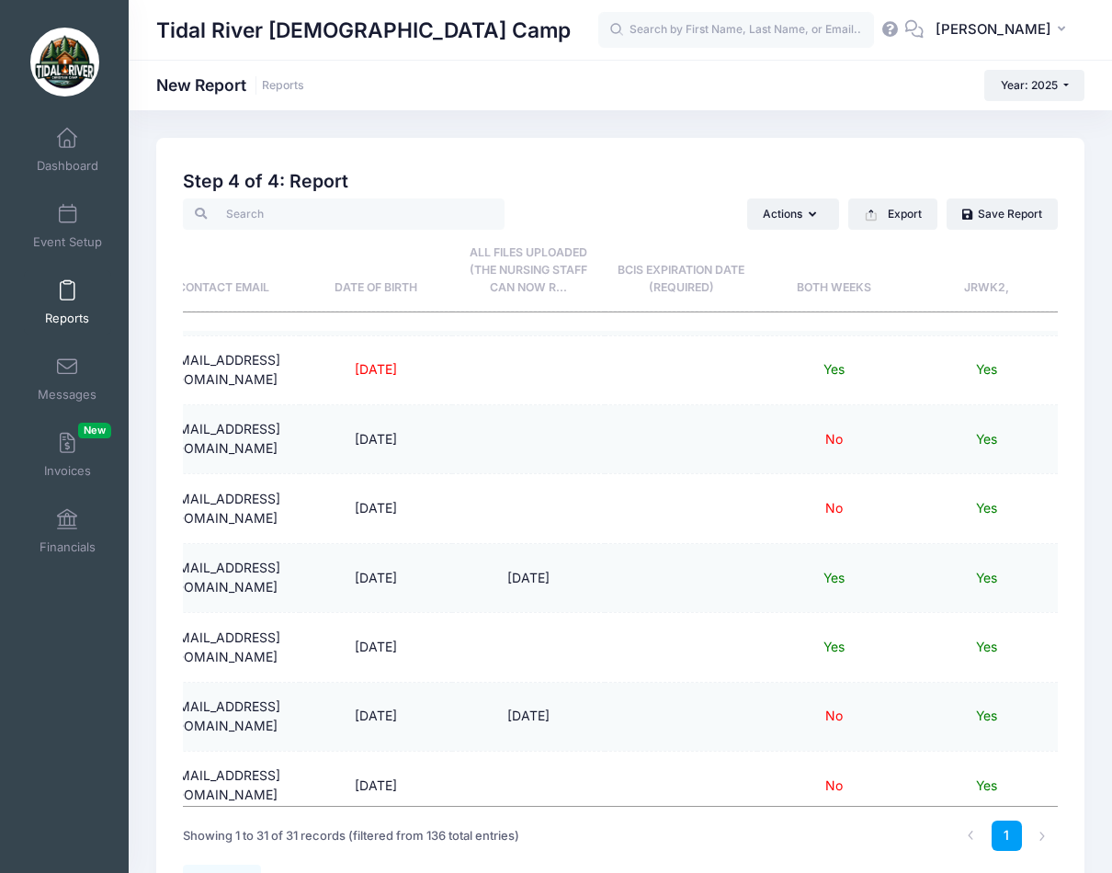
scroll to position [92, 517]
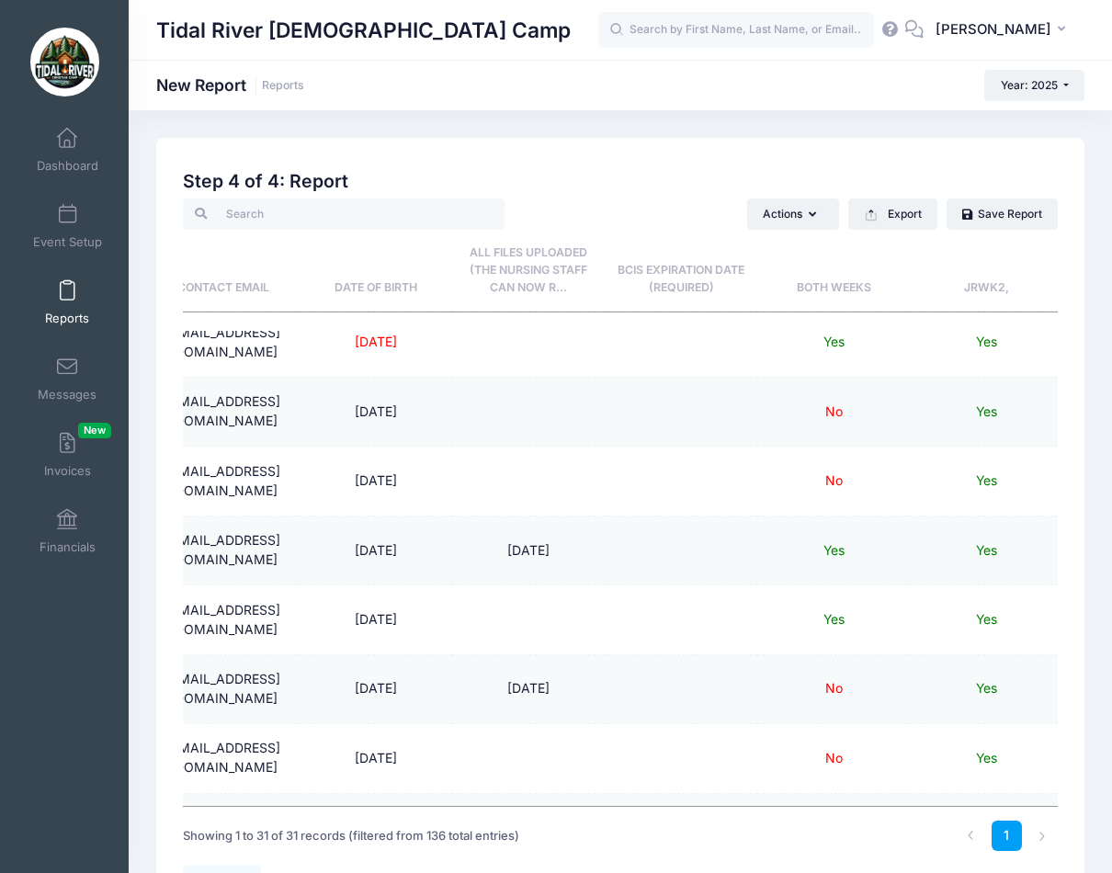
click at [835, 287] on th "Both Weeks" at bounding box center [833, 271] width 153 height 82
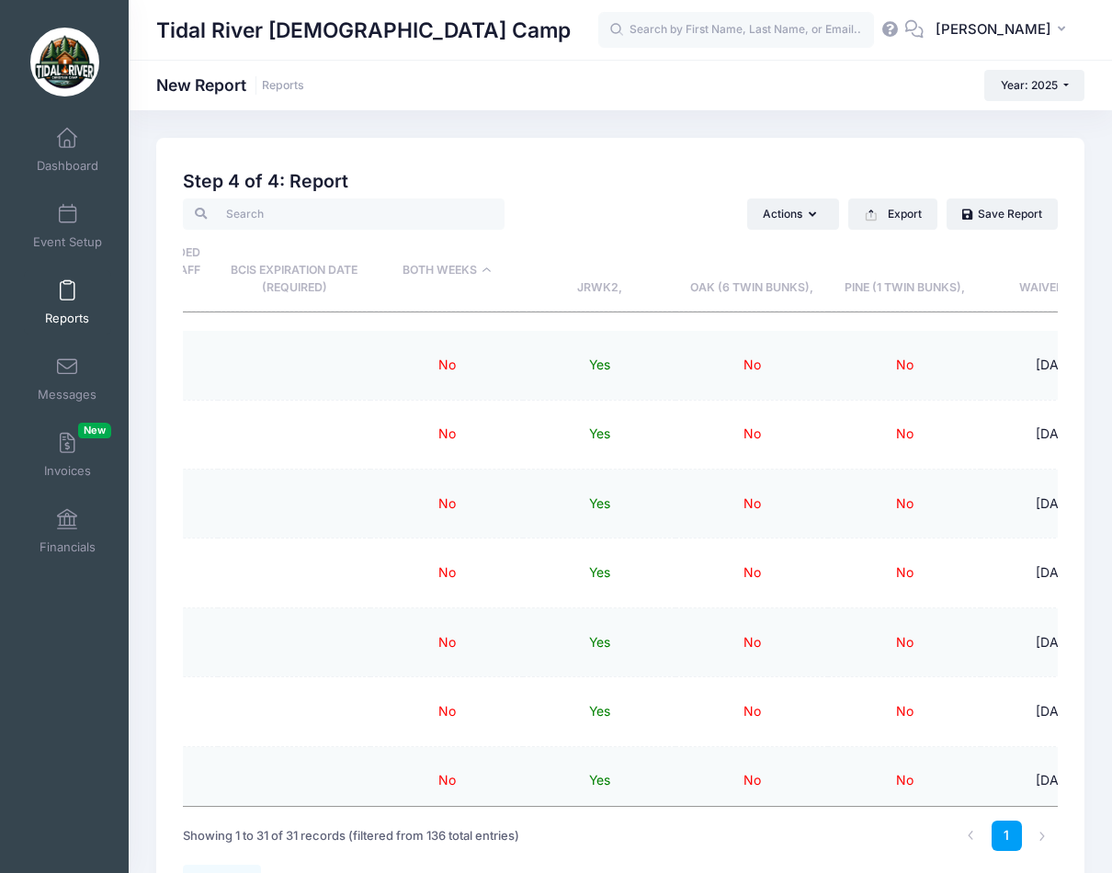
scroll to position [0, 726]
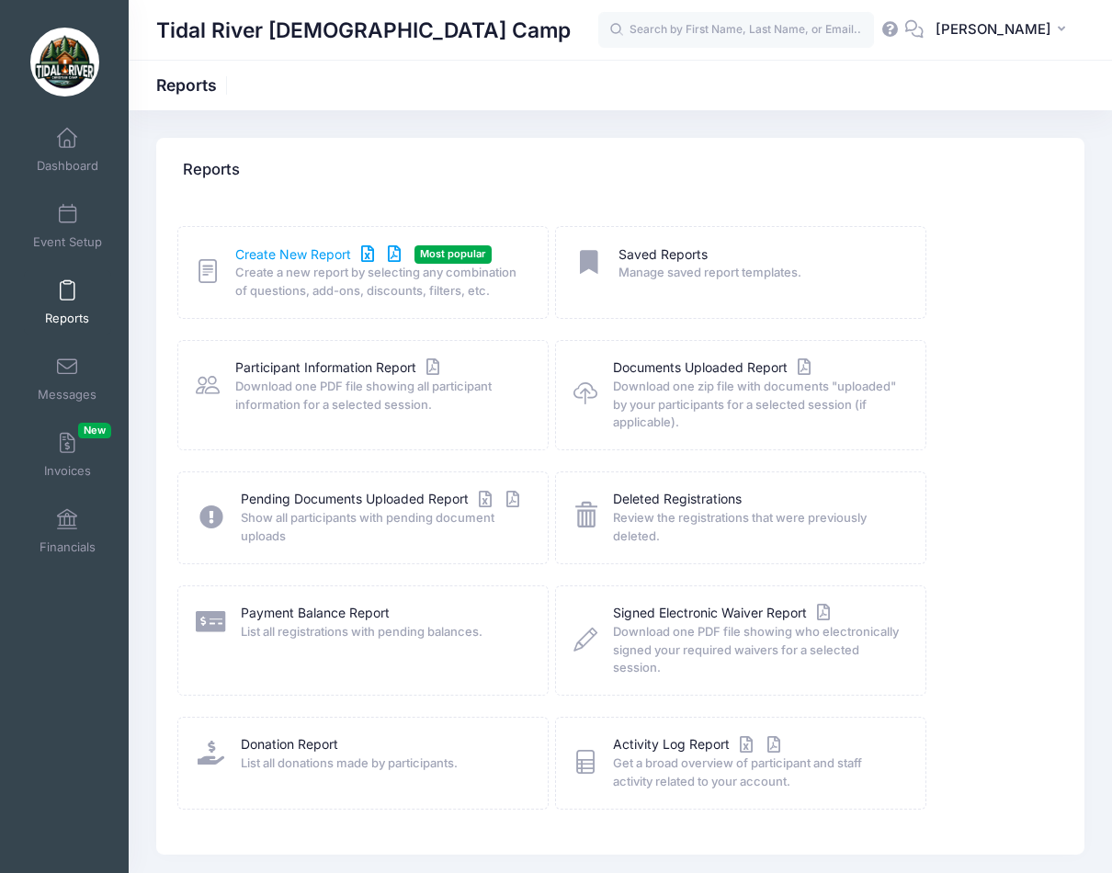
click at [277, 260] on link "Create New Report" at bounding box center [320, 254] width 171 height 19
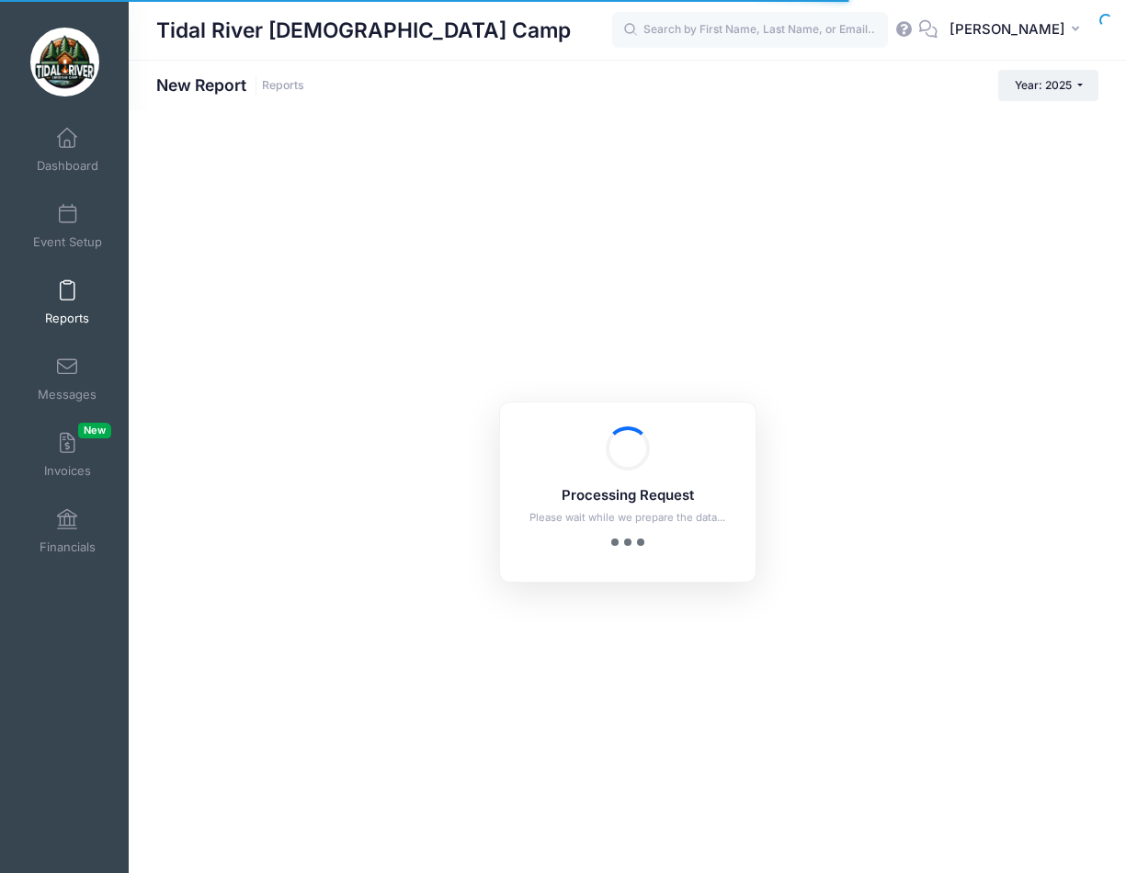
checkbox input "true"
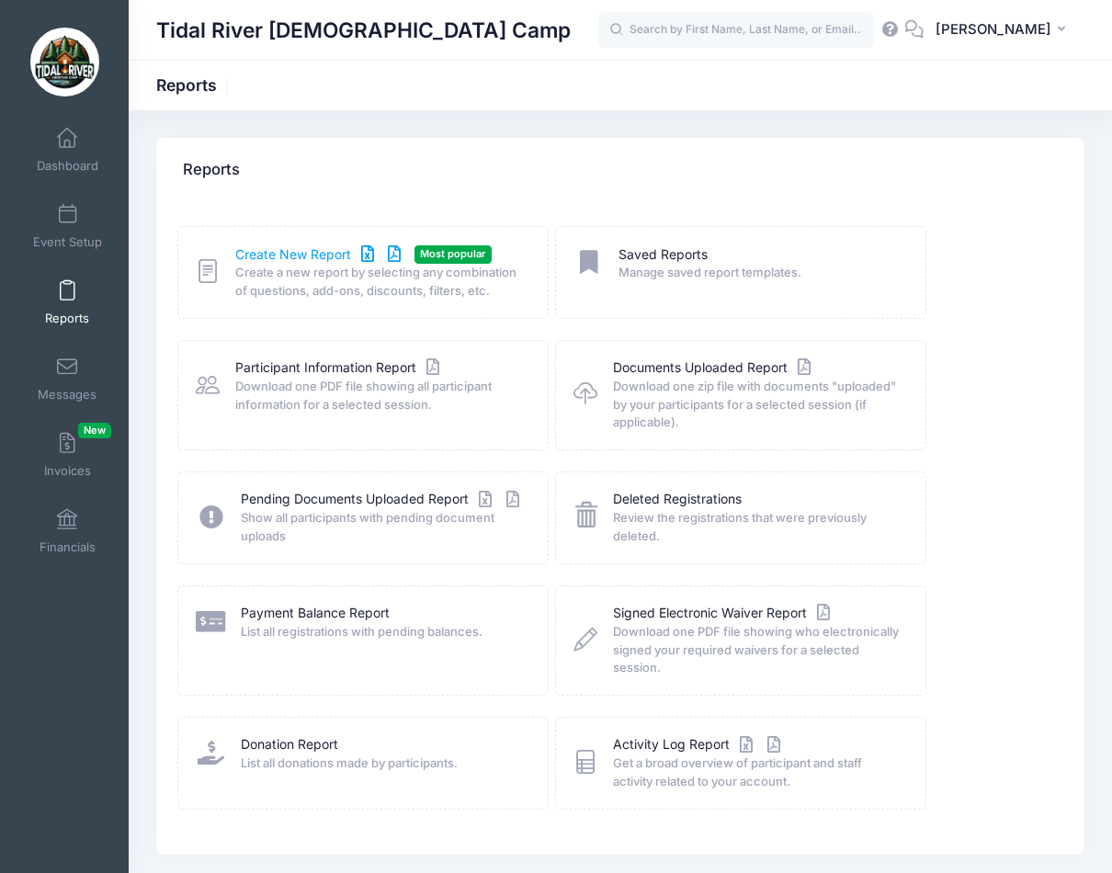
click at [394, 256] on icon at bounding box center [394, 254] width 21 height 13
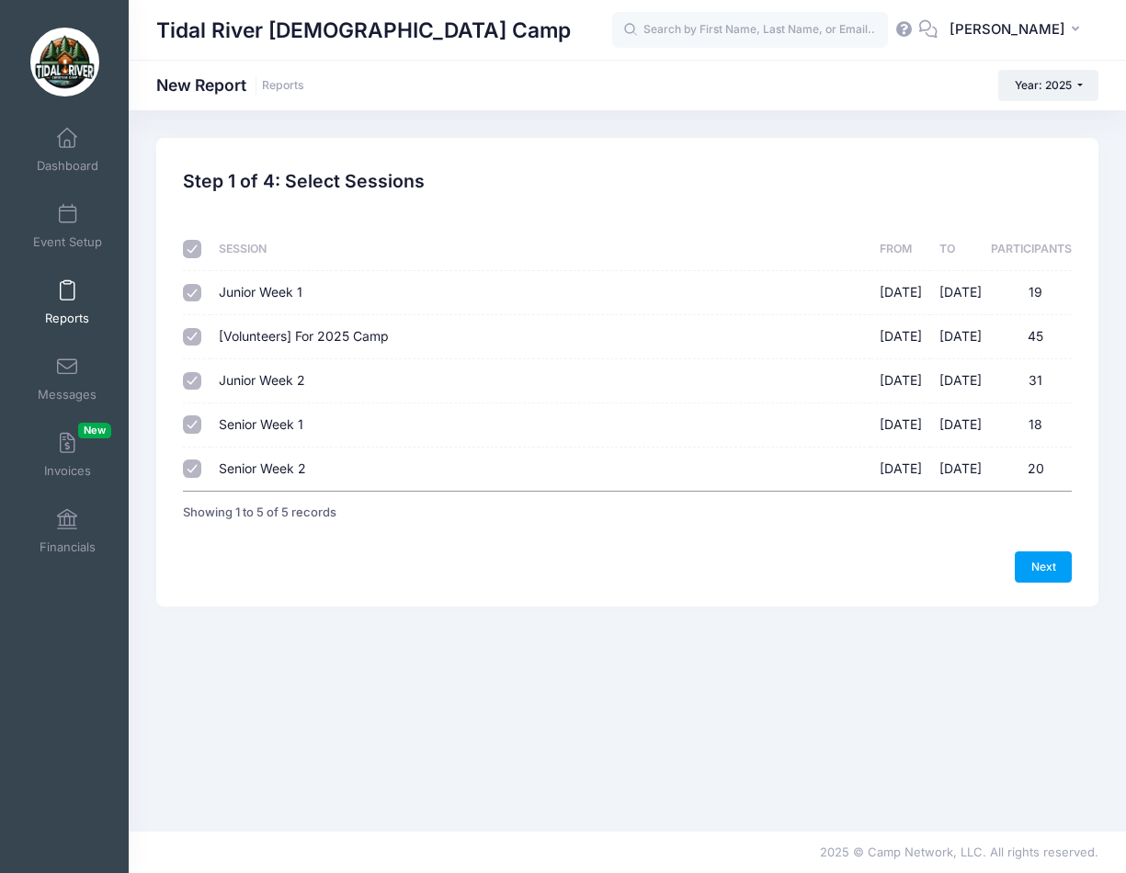
click at [189, 255] on input "checkbox" at bounding box center [192, 249] width 18 height 18
checkbox input "false"
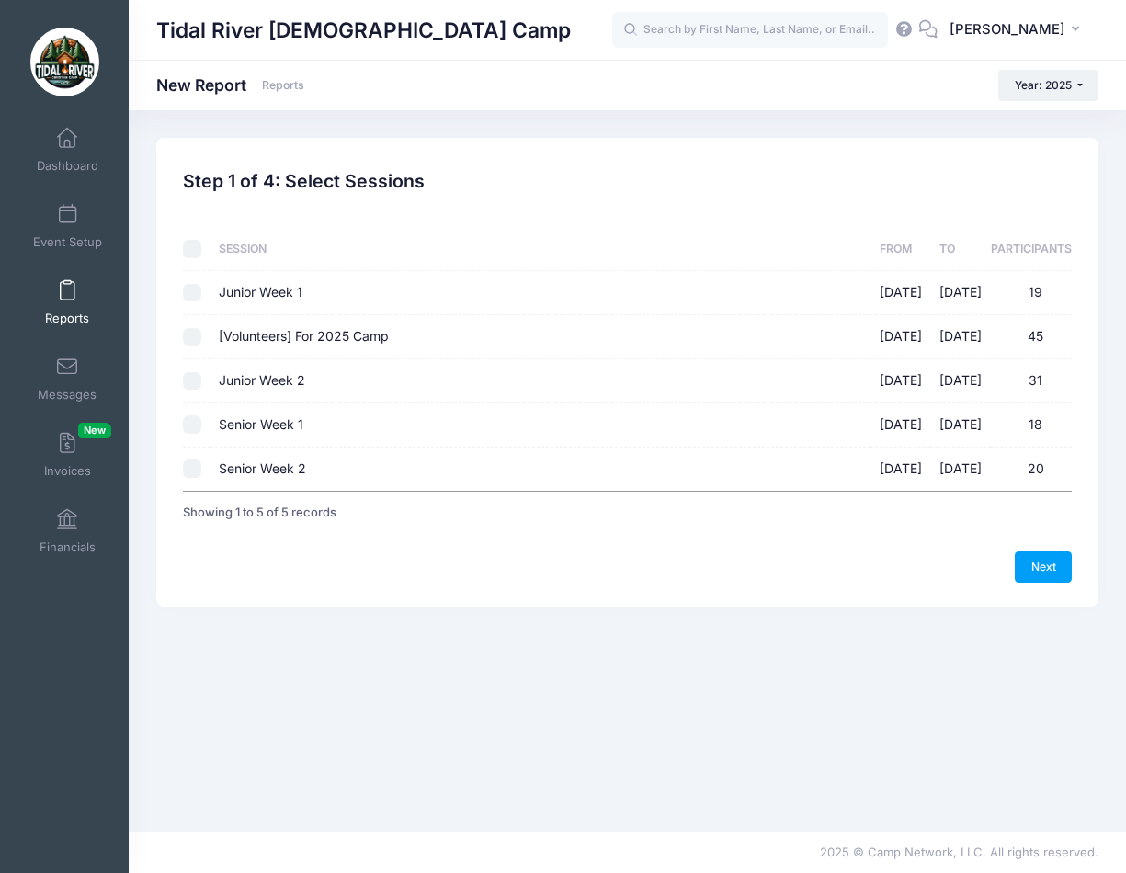
checkbox input "false"
click at [200, 381] on input "Junior Week 2 [DATE] - [DATE] 31" at bounding box center [192, 381] width 18 height 18
checkbox input "true"
click at [1047, 569] on link "Next" at bounding box center [1043, 566] width 57 height 31
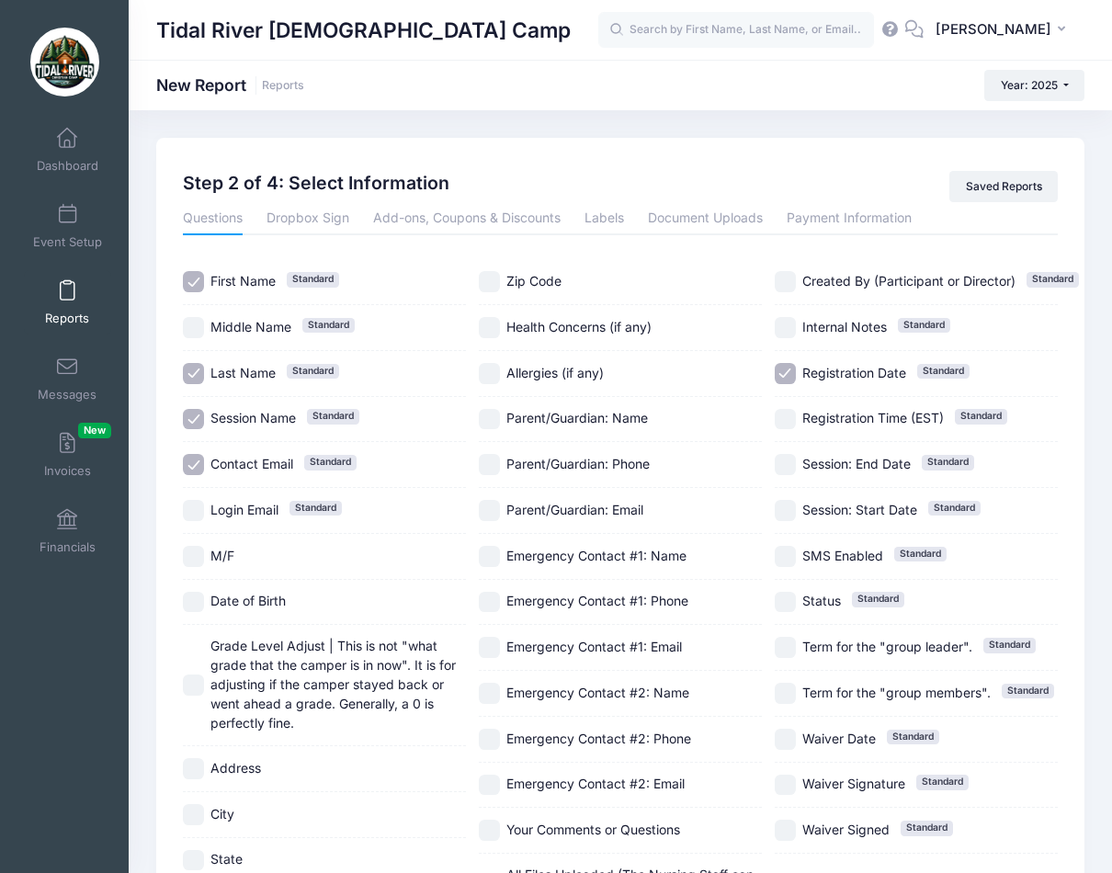
click at [194, 558] on input "M/F" at bounding box center [193, 556] width 21 height 21
checkbox input "true"
click at [601, 229] on link "Labels" at bounding box center [605, 218] width 40 height 33
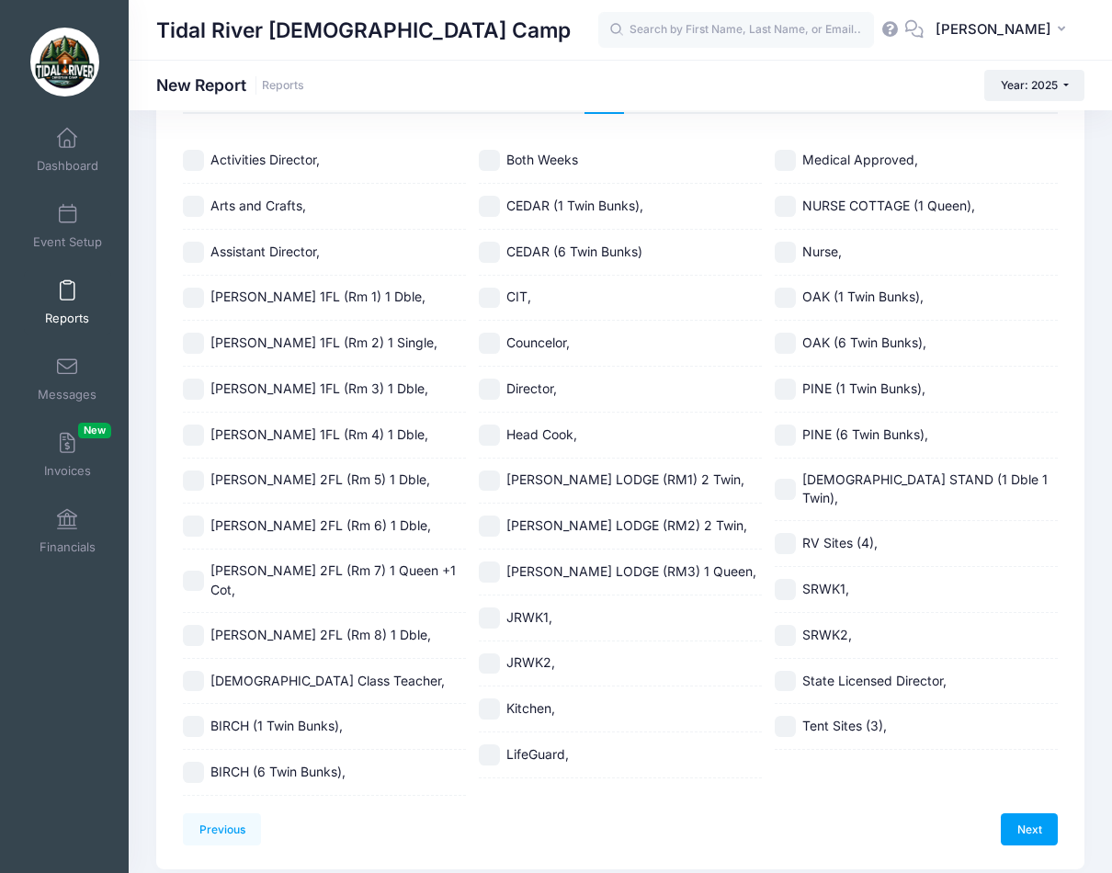
scroll to position [165, 0]
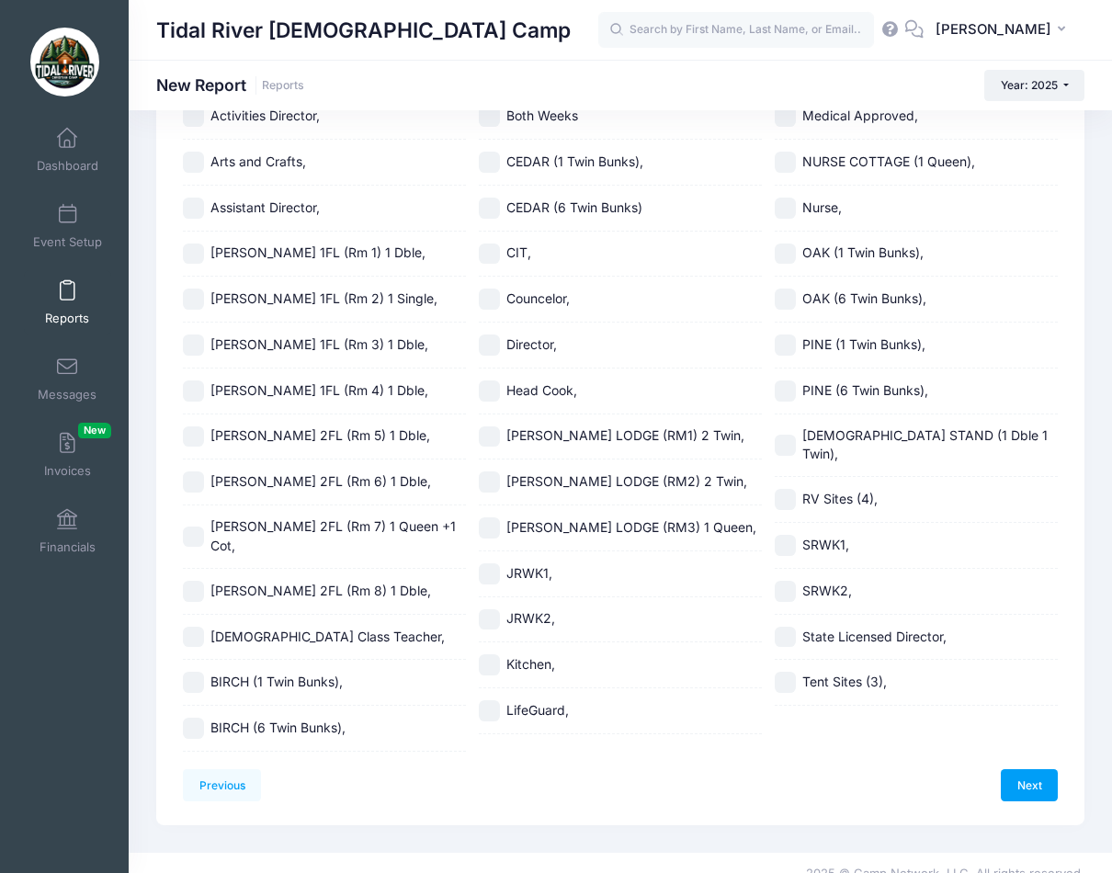
click at [186, 718] on input "BIRCH (6 Twin Bunks)," at bounding box center [193, 728] width 21 height 21
checkbox input "true"
click at [190, 672] on input "BIRCH (1 Twin Bunks)," at bounding box center [193, 682] width 21 height 21
checkbox input "true"
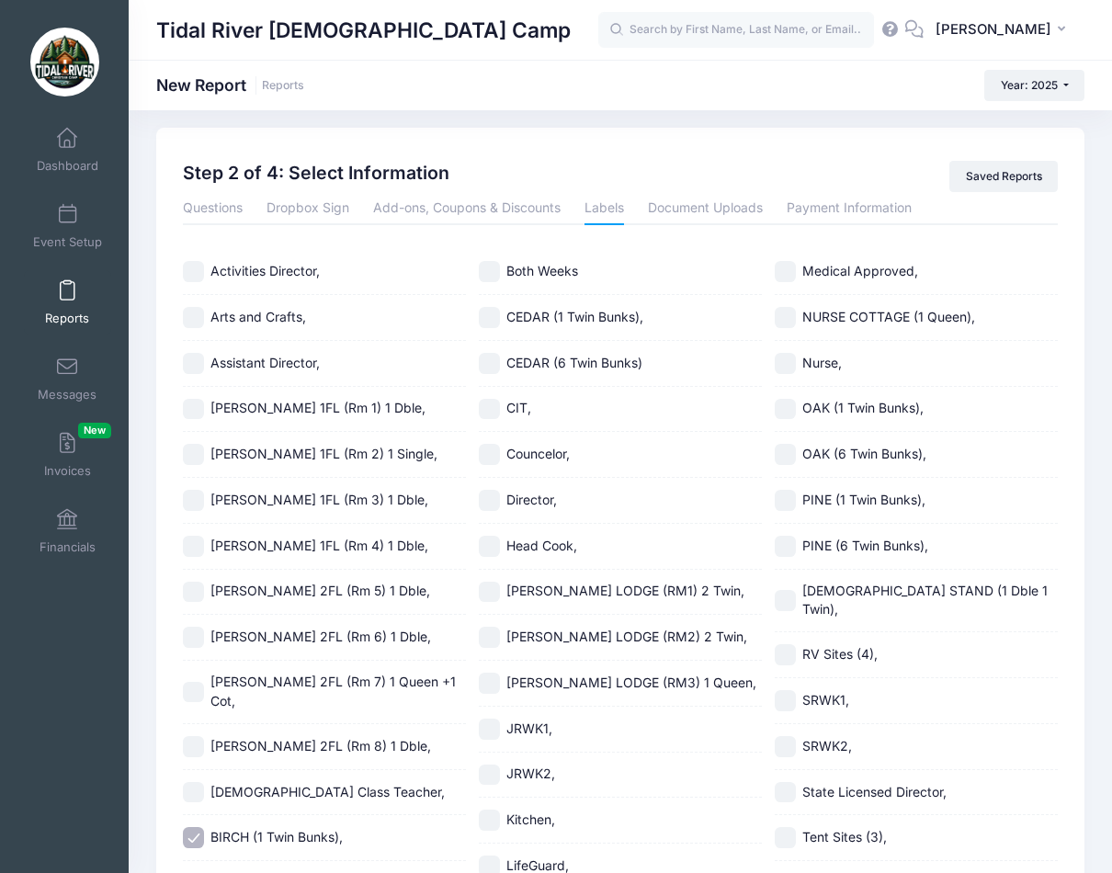
scroll to position [0, 0]
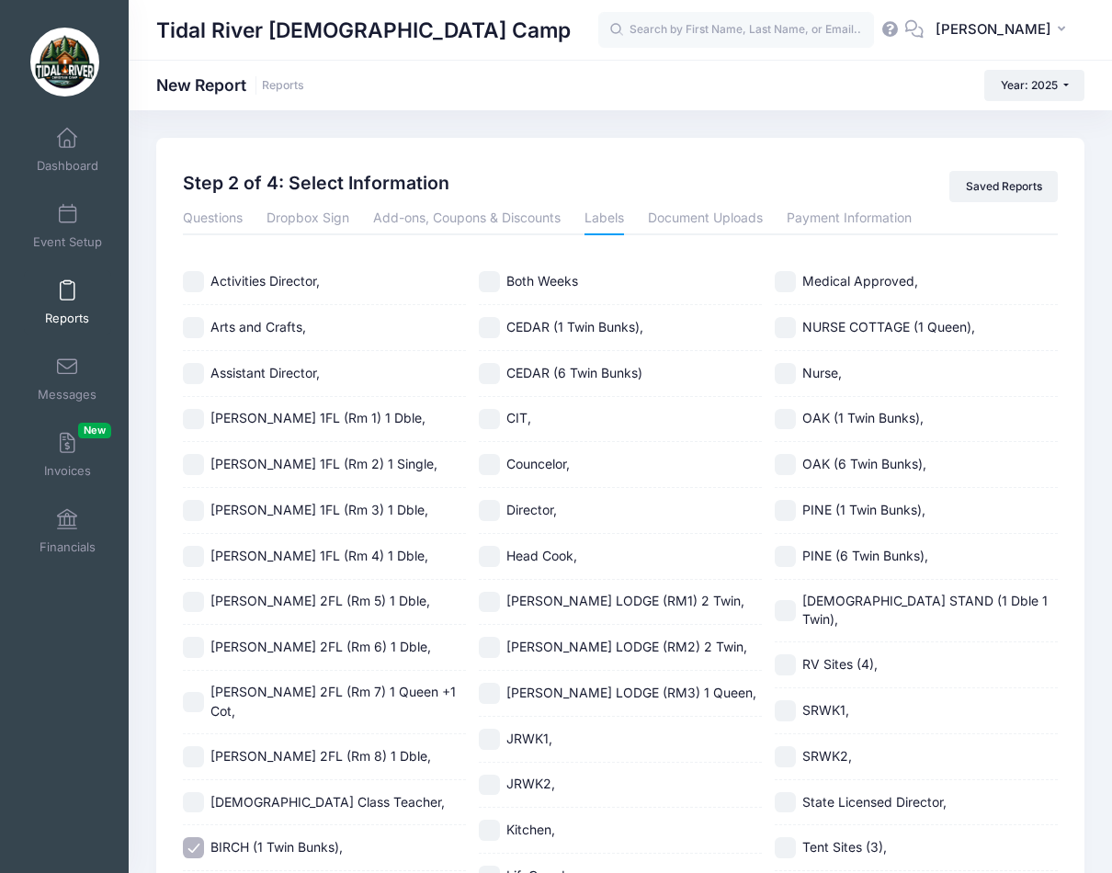
click at [786, 553] on input "PINE (6 Twin Bunks)," at bounding box center [785, 556] width 21 height 21
checkbox input "true"
click at [786, 506] on input "PINE (1 Twin Bunks)," at bounding box center [785, 510] width 21 height 21
checkbox input "true"
click at [779, 455] on input "OAK (6 Twin Bunks)," at bounding box center [785, 464] width 21 height 21
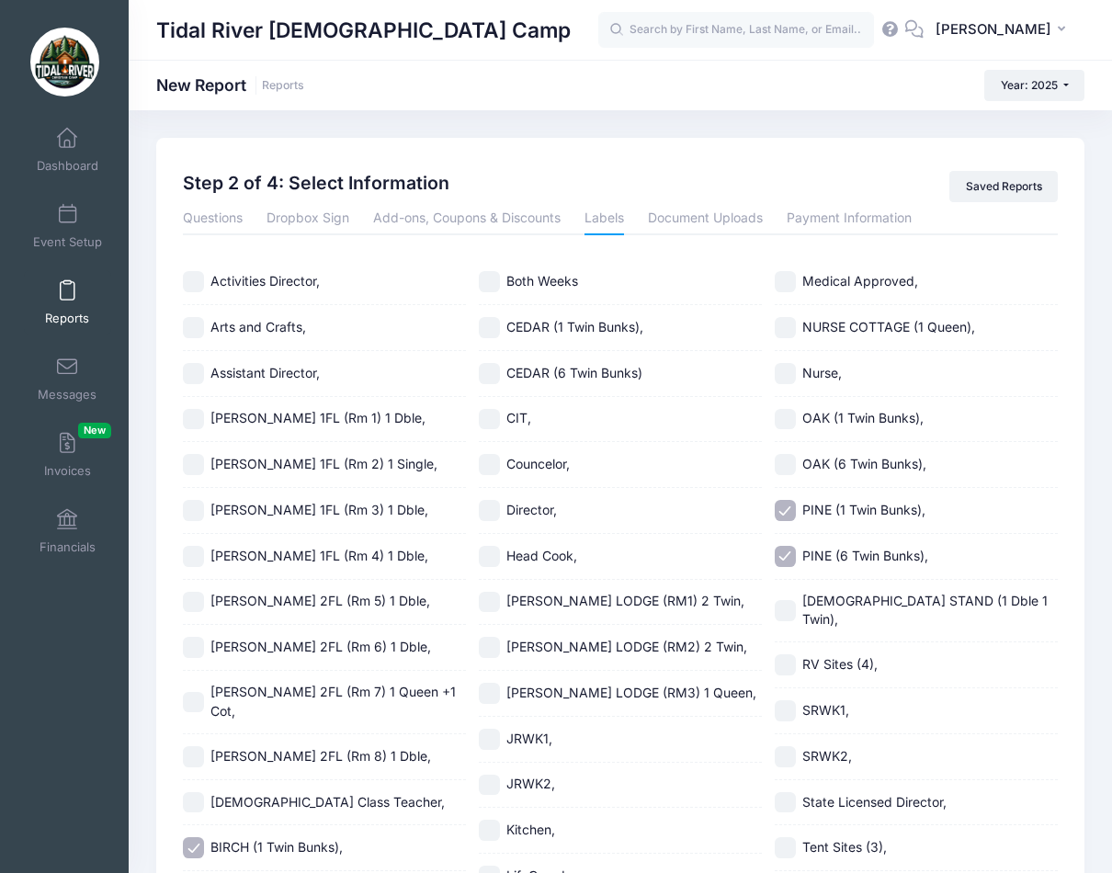
checkbox input "true"
click at [779, 420] on input "OAK (1 Twin Bunks)," at bounding box center [785, 419] width 21 height 21
checkbox input "true"
click at [481, 376] on input "CEDAR (6 Twin Bunks)" at bounding box center [489, 373] width 21 height 21
checkbox input "true"
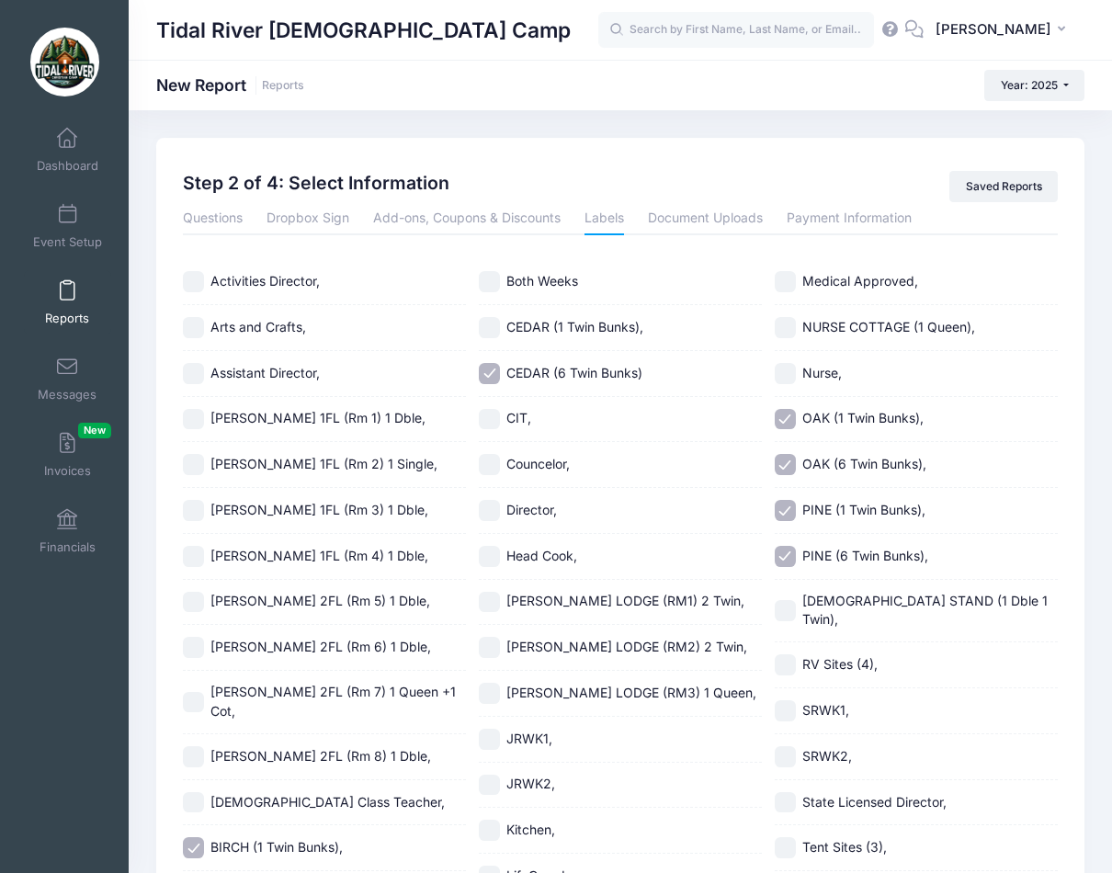
click at [497, 320] on input "CEDAR (1 Twin Bunks)," at bounding box center [489, 327] width 21 height 21
checkbox input "true"
click at [488, 286] on input "Both Weeks" at bounding box center [489, 281] width 21 height 21
checkbox input "true"
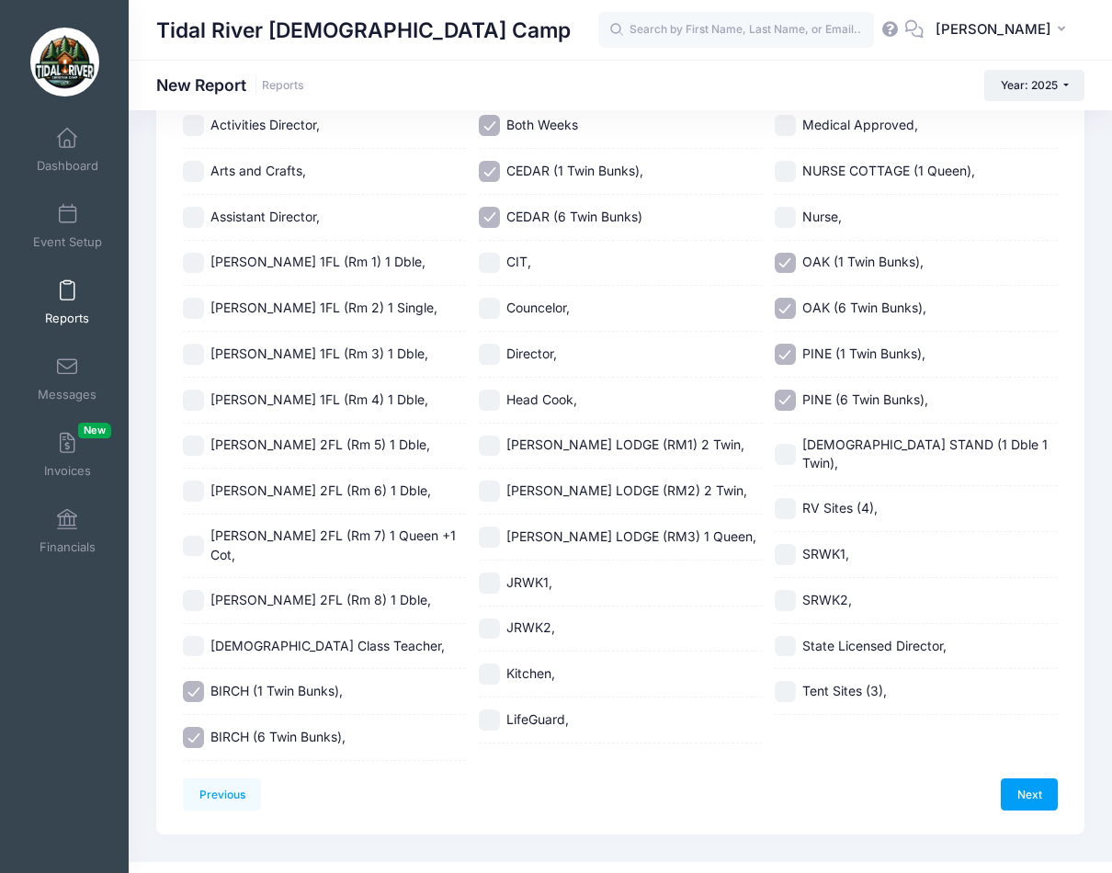
scroll to position [165, 0]
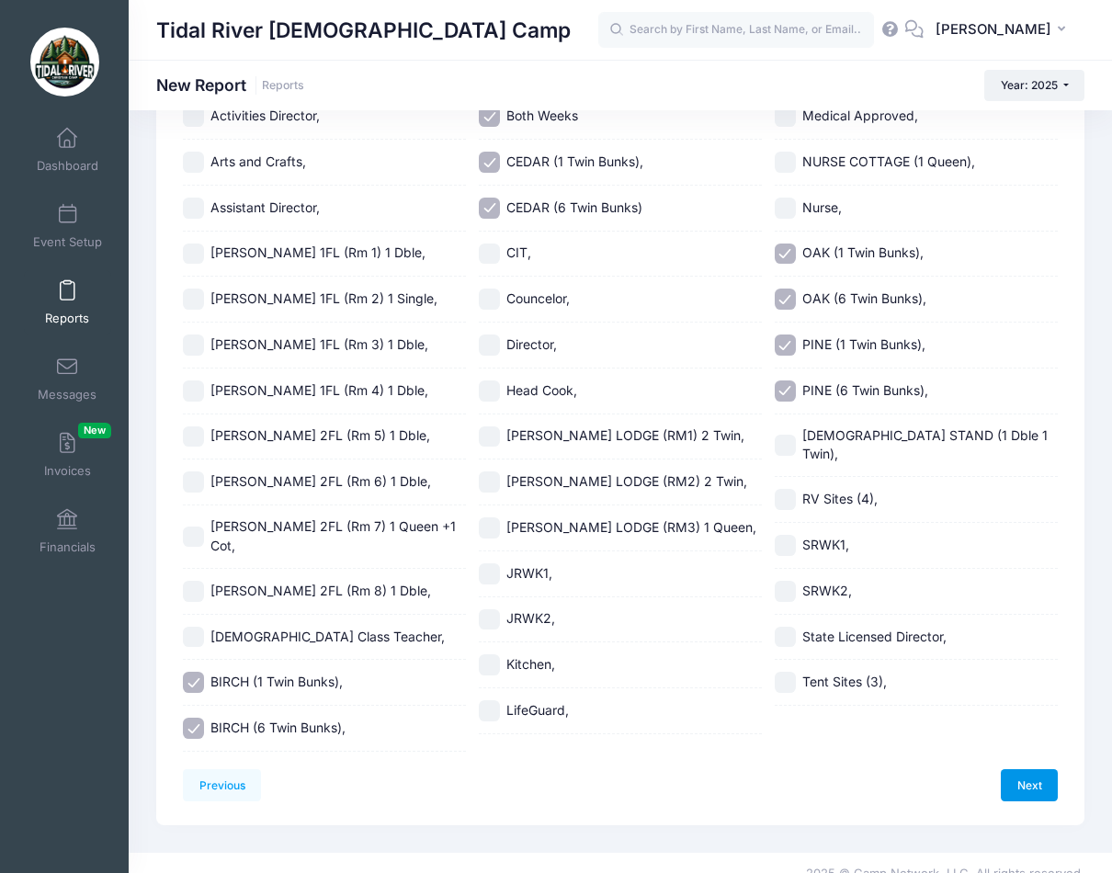
click at [1034, 769] on link "Next" at bounding box center [1029, 784] width 57 height 31
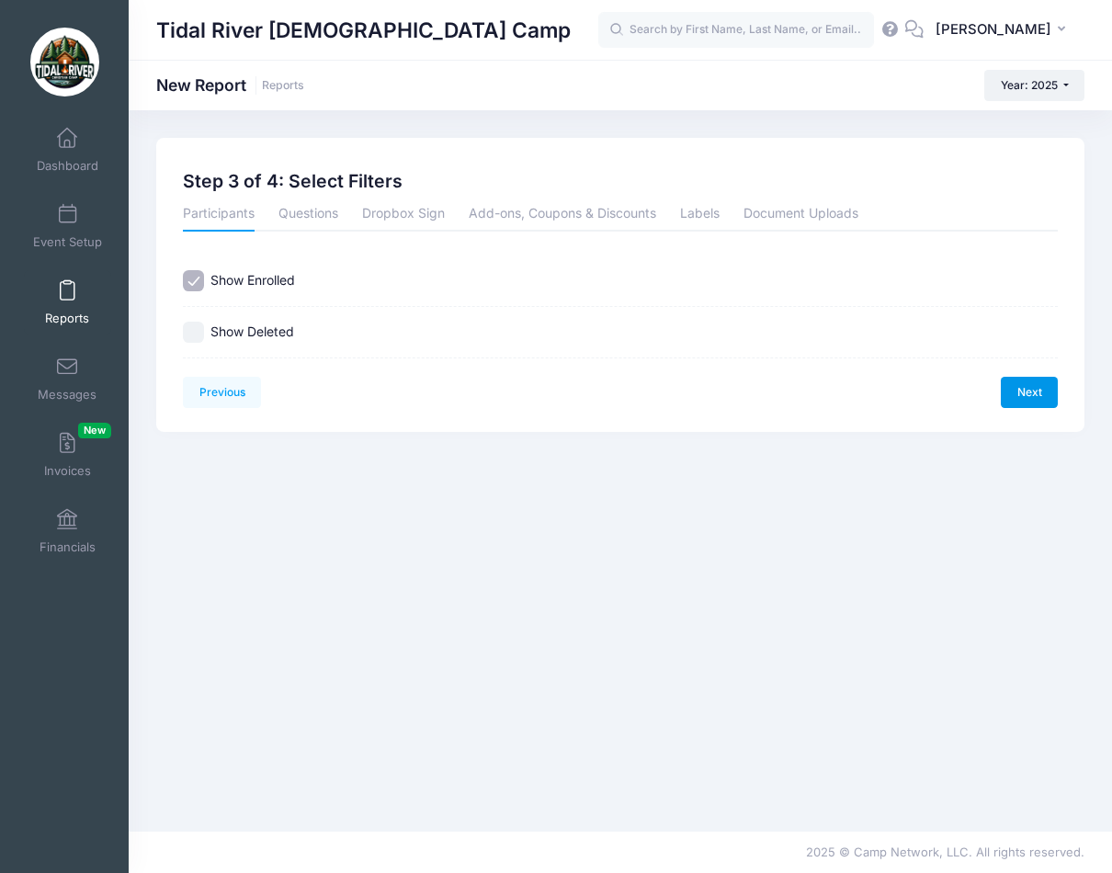
scroll to position [0, 0]
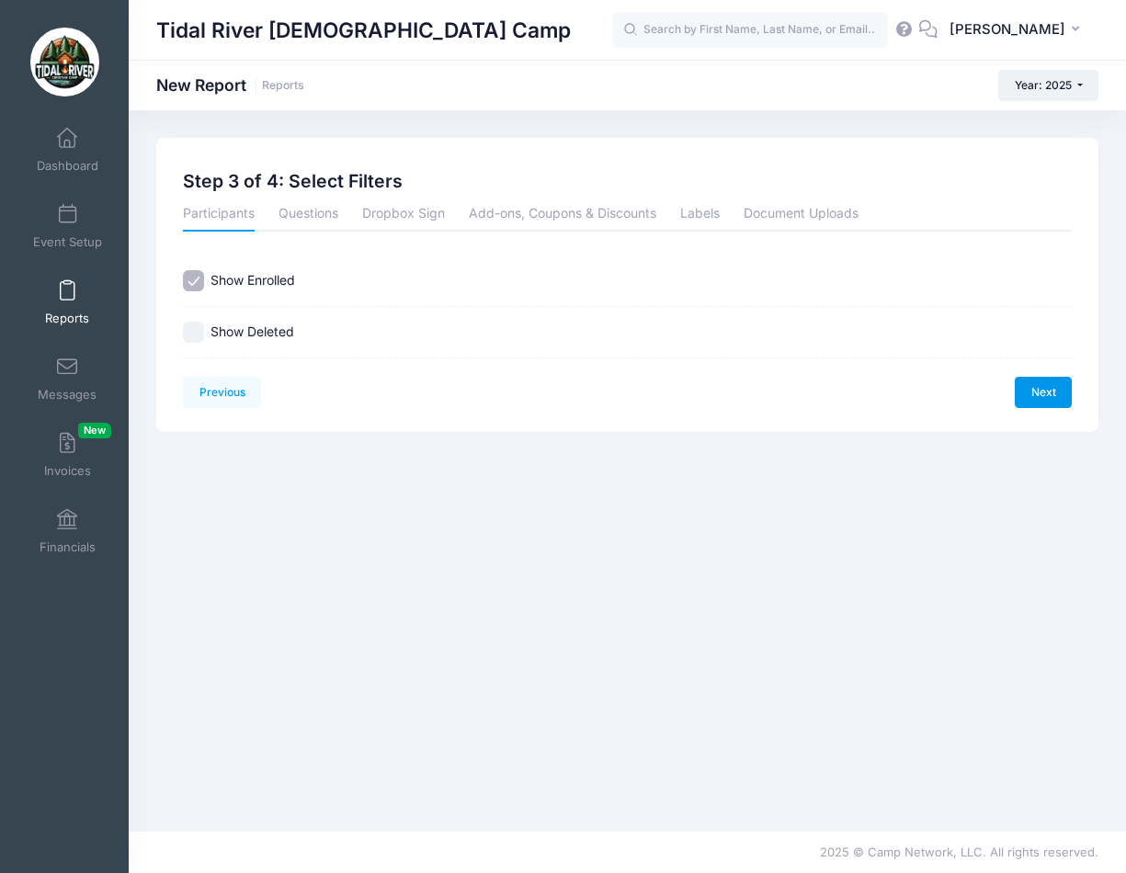
click at [1047, 396] on link "Next" at bounding box center [1043, 392] width 57 height 31
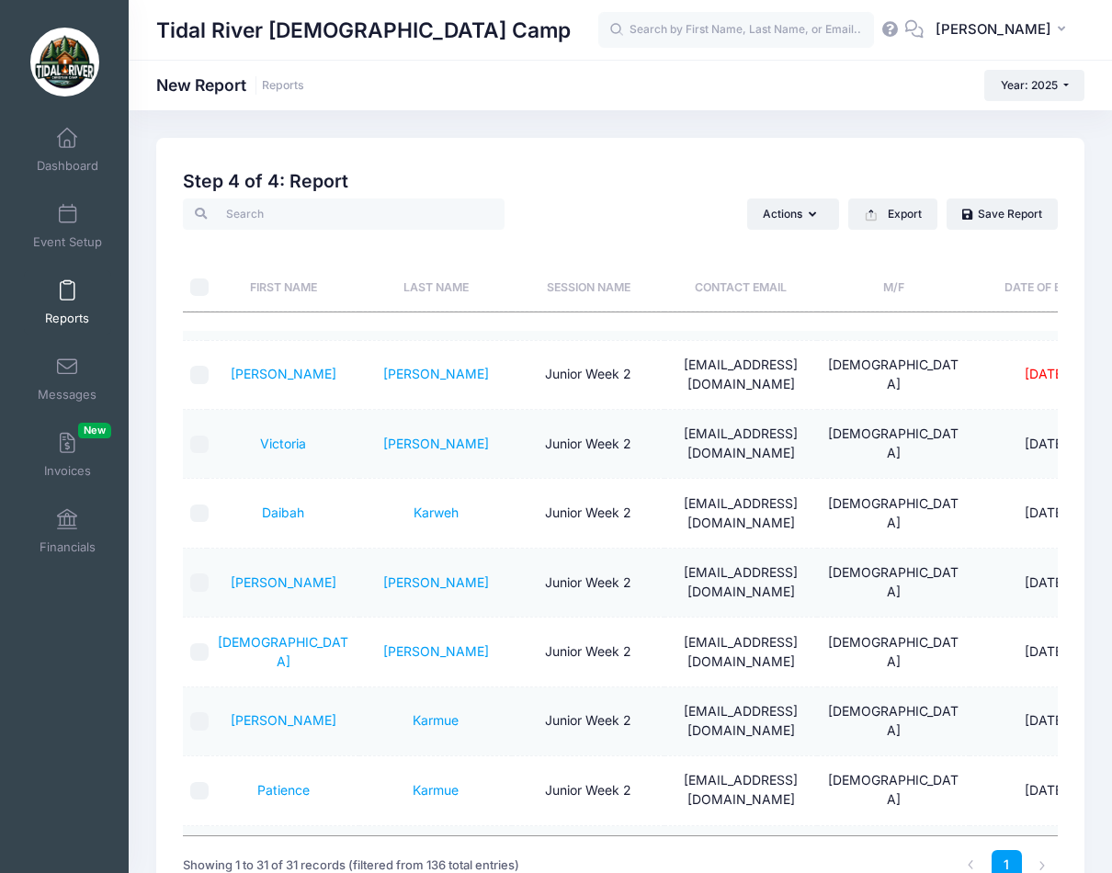
scroll to position [92, 0]
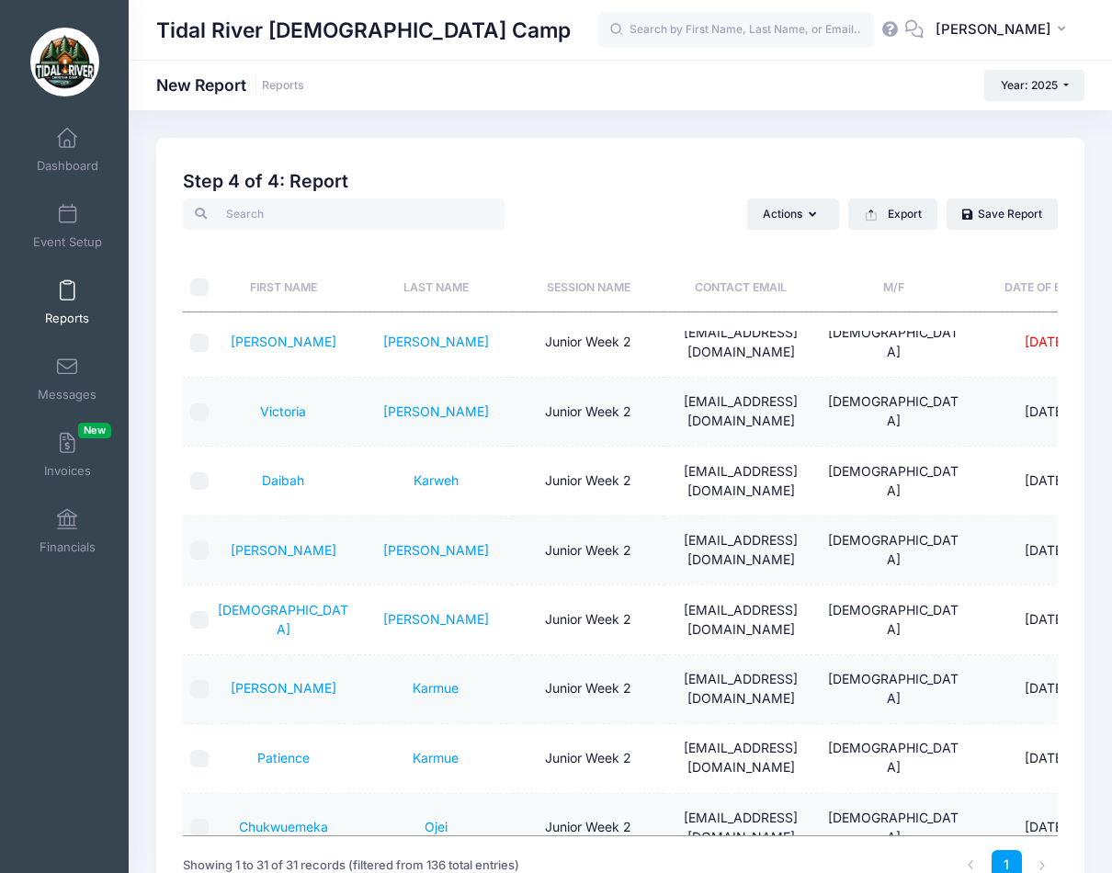
click at [890, 283] on th "M/F" at bounding box center [893, 271] width 153 height 82
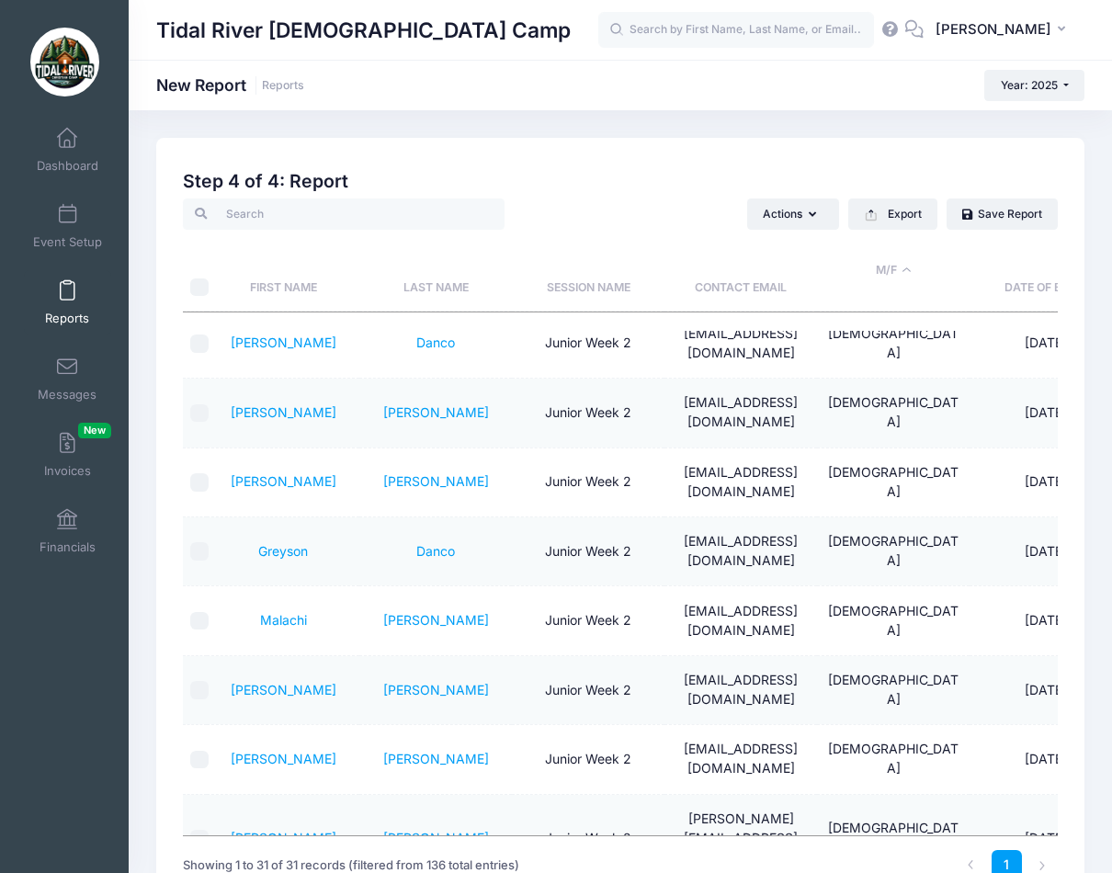
scroll to position [1518, 0]
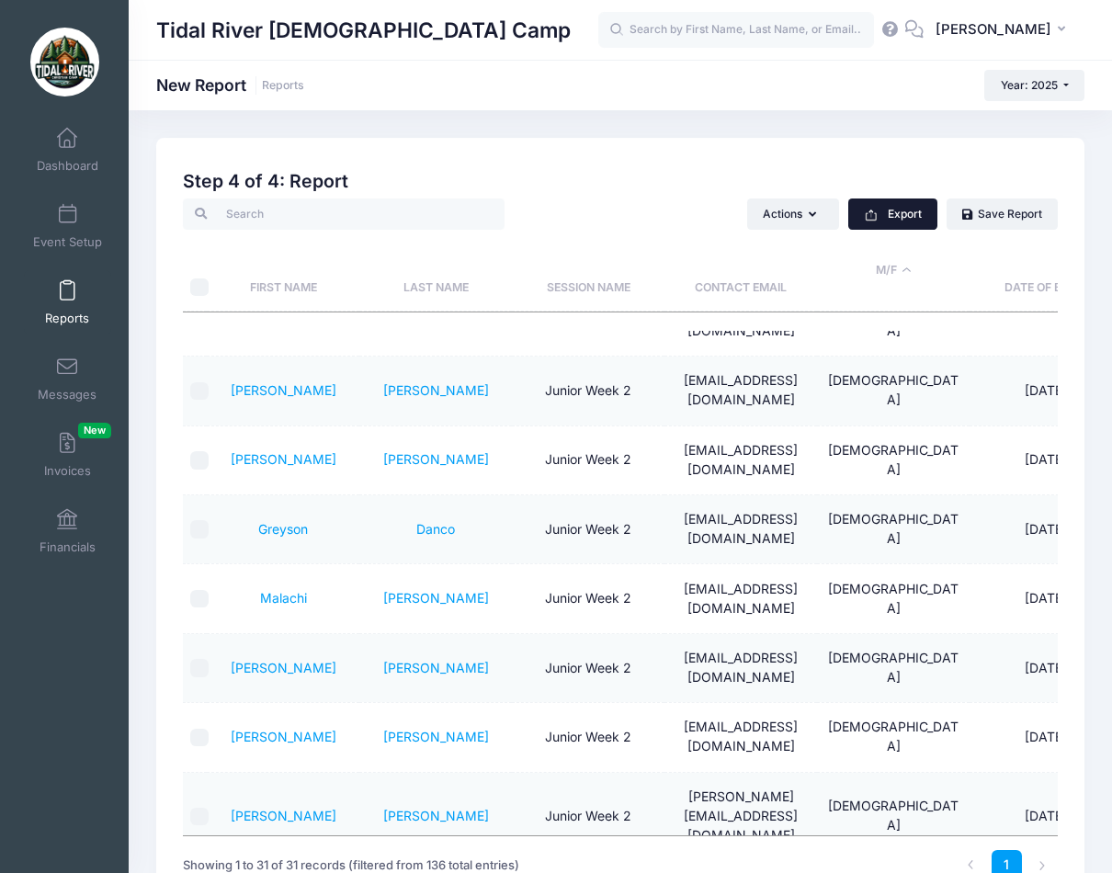
click at [904, 210] on button "Export" at bounding box center [892, 214] width 89 height 31
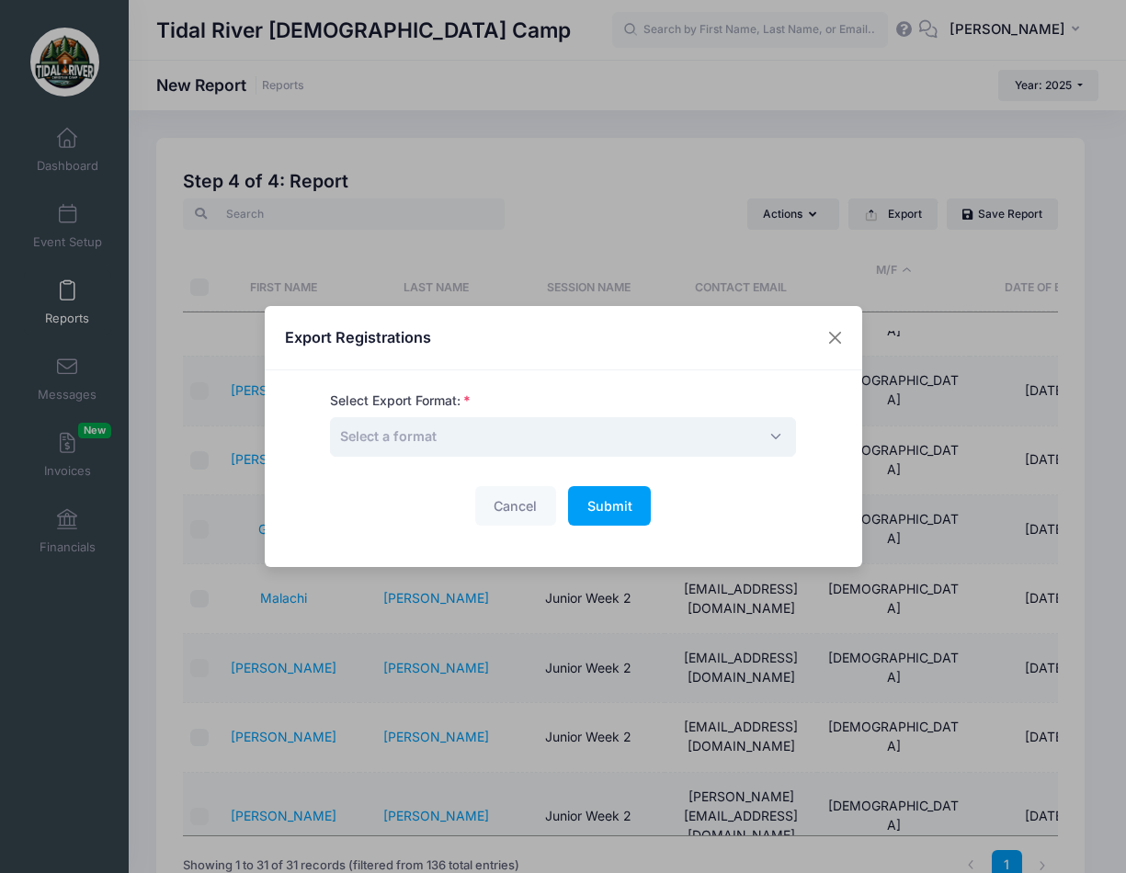
click at [506, 443] on span "Select a format" at bounding box center [563, 437] width 466 height 40
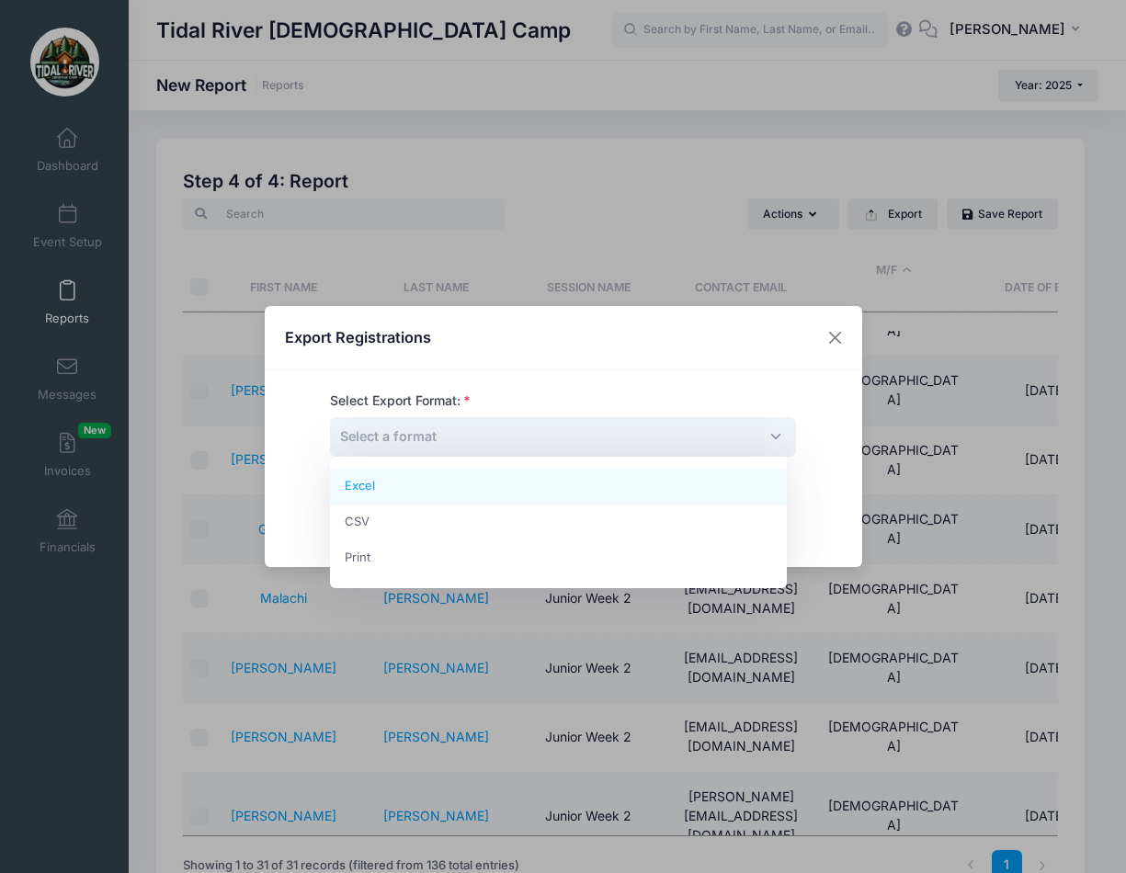
select select "excel"
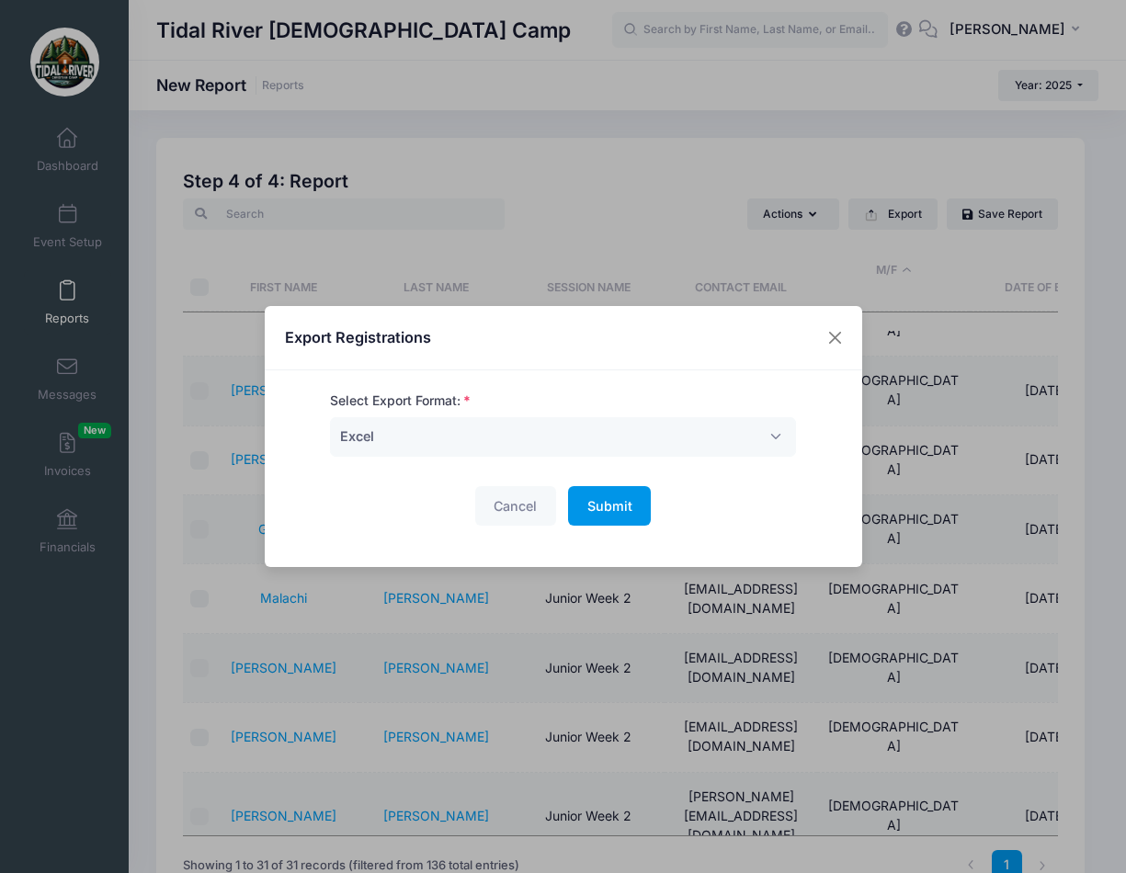
click at [622, 500] on span "Submit" at bounding box center [609, 506] width 45 height 16
